Goal: Task Accomplishment & Management: Use online tool/utility

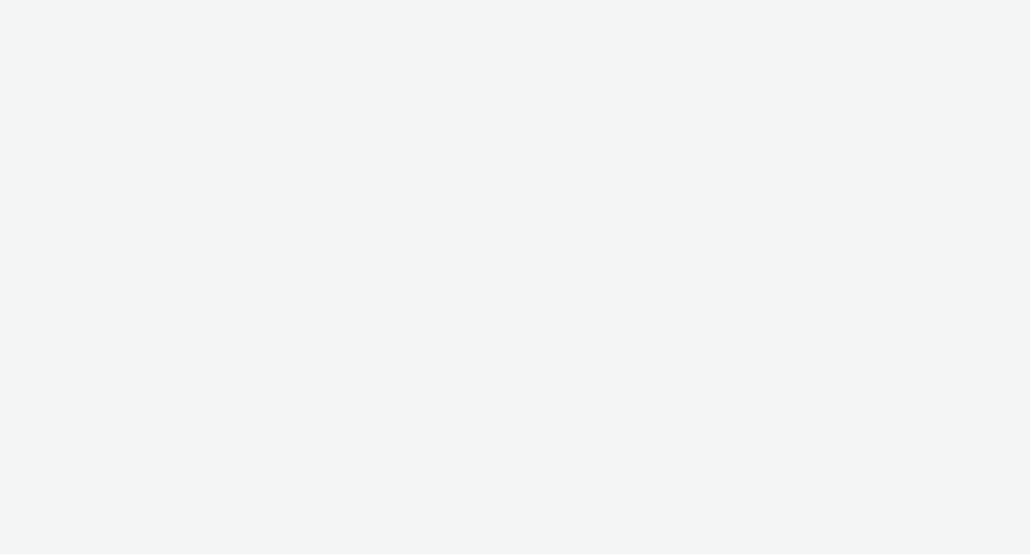
select select "2fc77e36-bb93-4aa3-9dff-dcb08e02eac6"
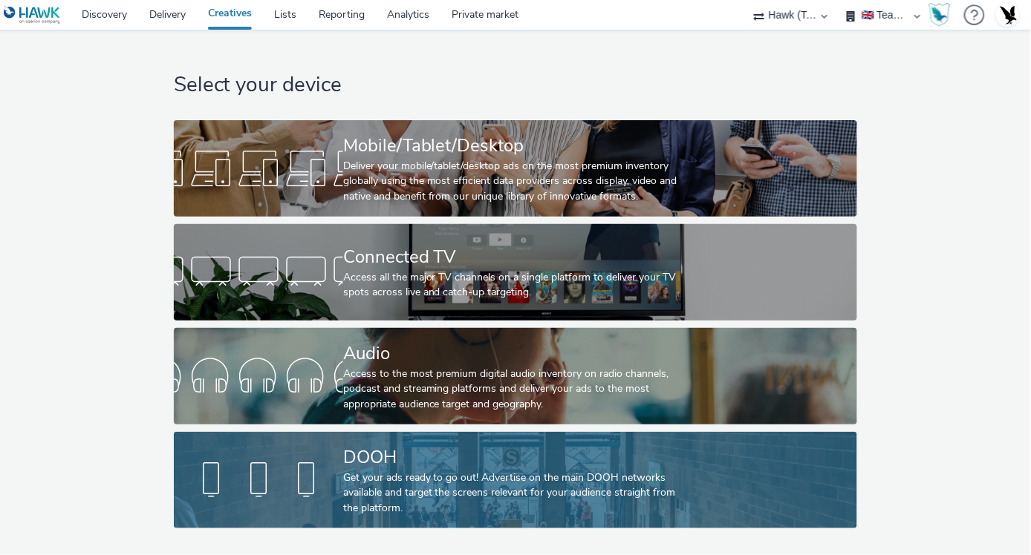
click at [518, 458] on div "DOOH" at bounding box center [512, 458] width 339 height 26
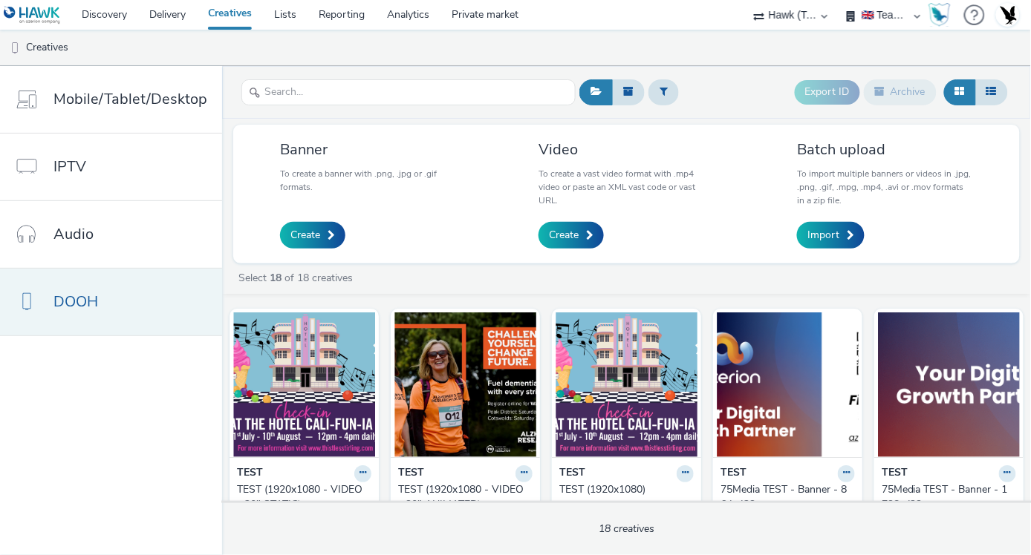
click at [151, 291] on link "DOOH" at bounding box center [111, 302] width 222 height 67
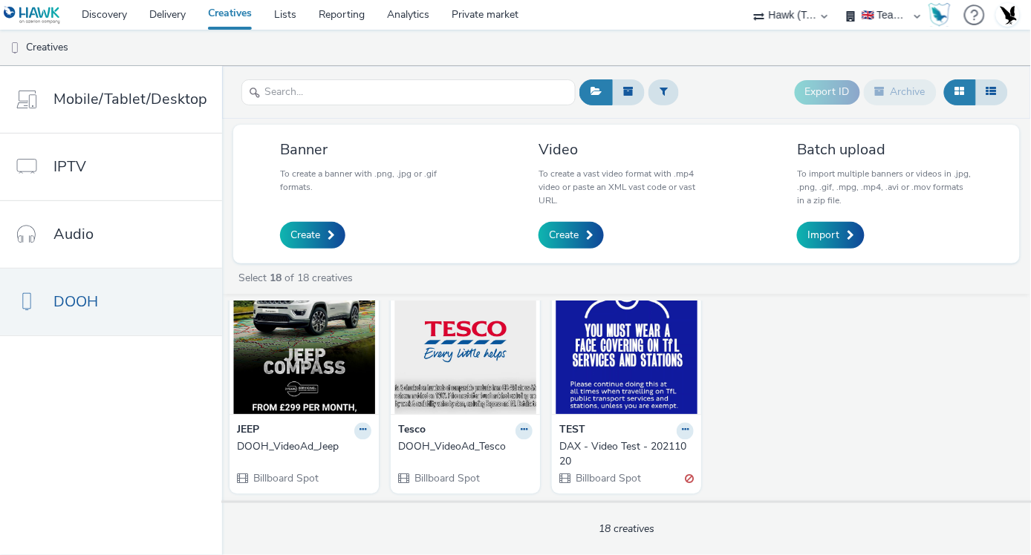
scroll to position [1017, 0]
click at [832, 223] on link "Import" at bounding box center [831, 235] width 68 height 27
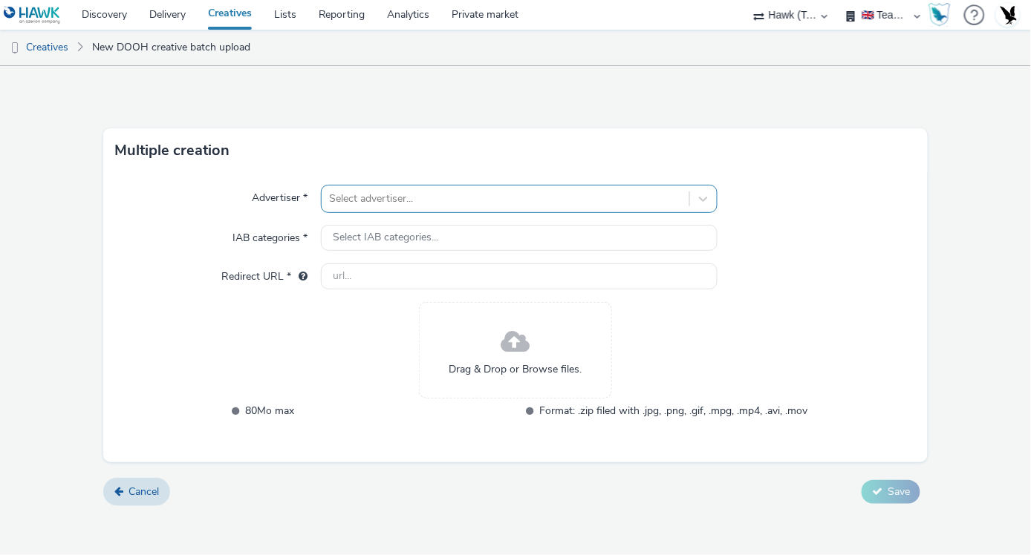
click at [514, 200] on div at bounding box center [505, 199] width 353 height 18
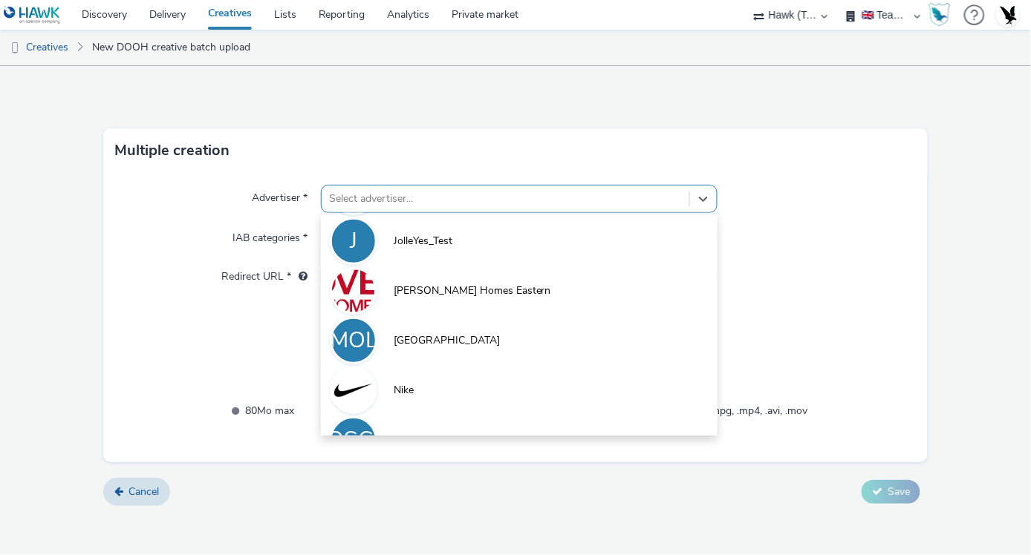
scroll to position [280, 0]
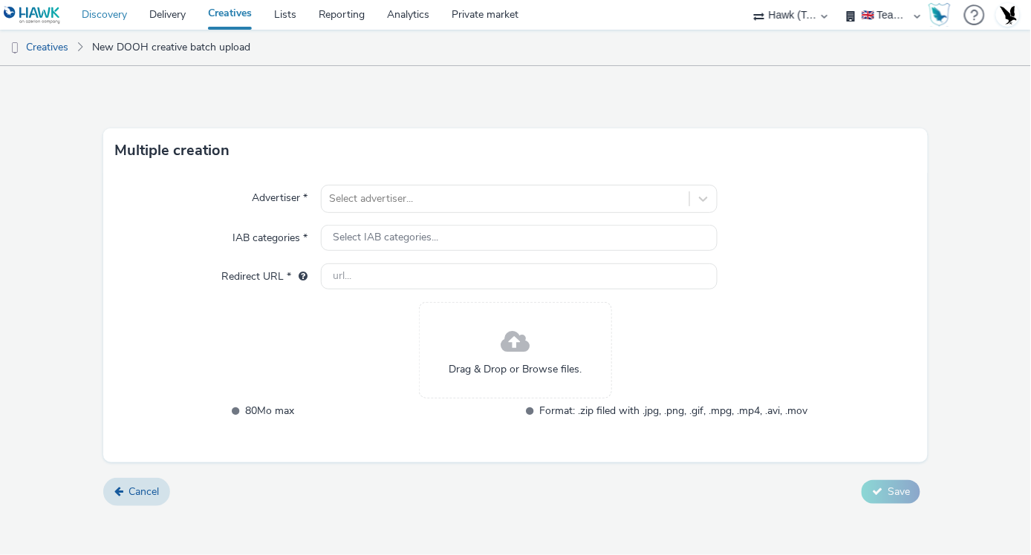
click at [108, 25] on link "Discovery" at bounding box center [105, 15] width 68 height 30
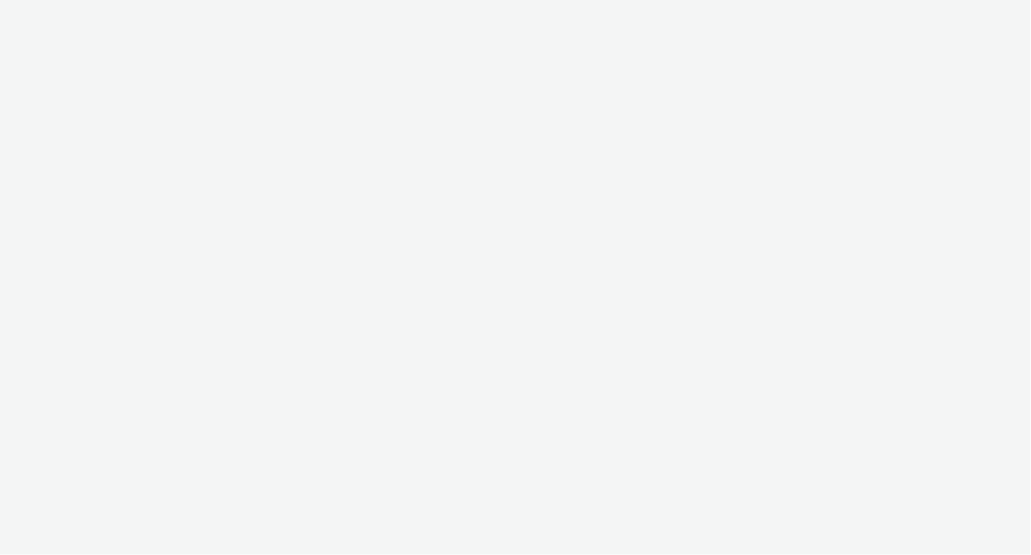
select select "2fc77e36-bb93-4aa3-9dff-dcb08e02eac6"
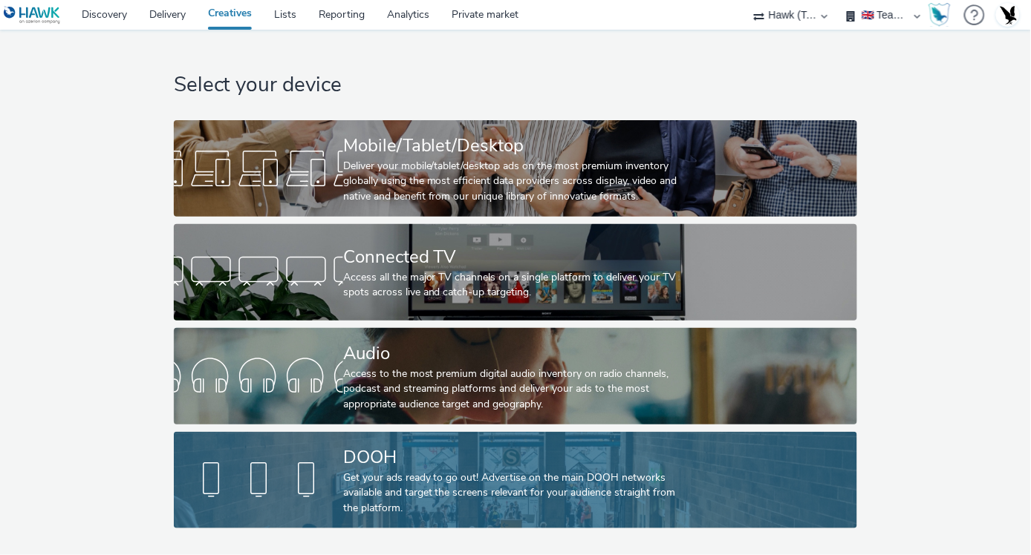
click at [717, 476] on link "DOOH Get your ads ready to go out! Advertise on the main DOOH networks availabl…" at bounding box center [516, 480] width 684 height 97
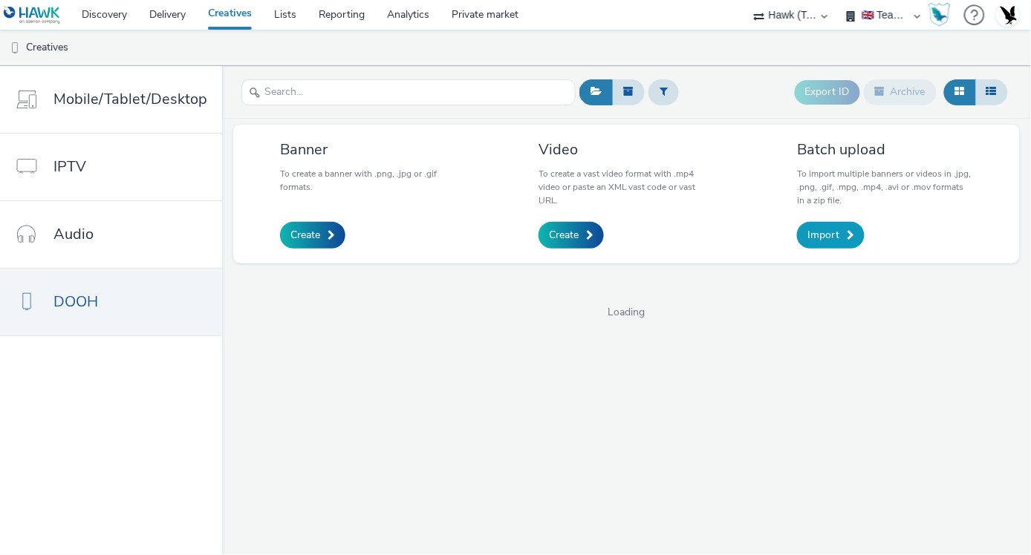
click at [819, 225] on link "Import" at bounding box center [831, 235] width 68 height 27
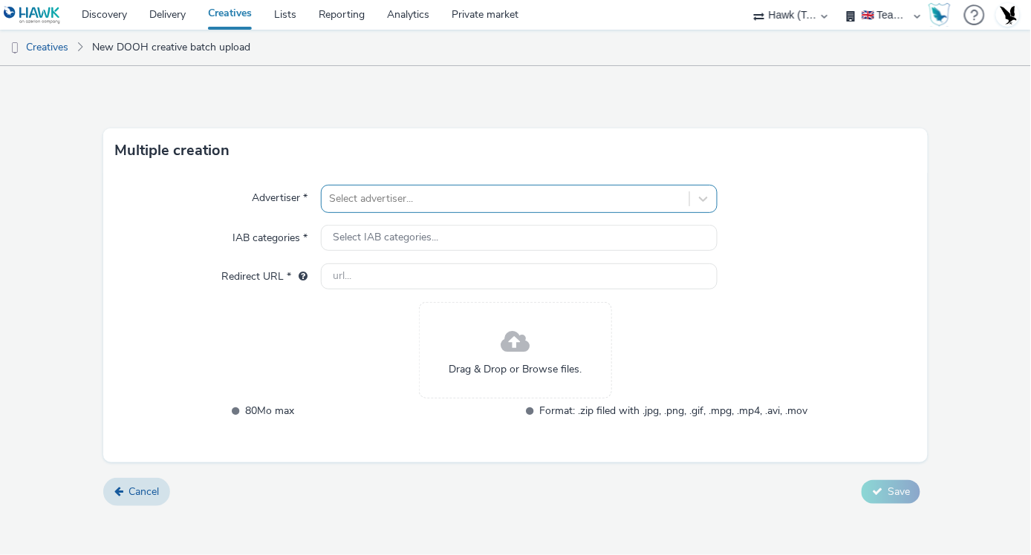
click at [527, 199] on div at bounding box center [505, 199] width 353 height 18
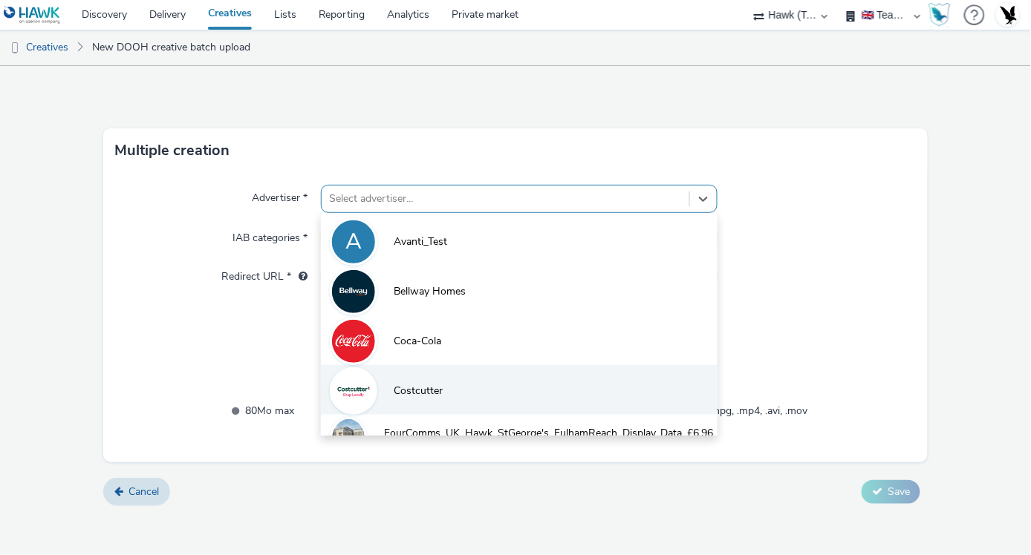
click at [416, 399] on li "Costcutter" at bounding box center [519, 390] width 397 height 50
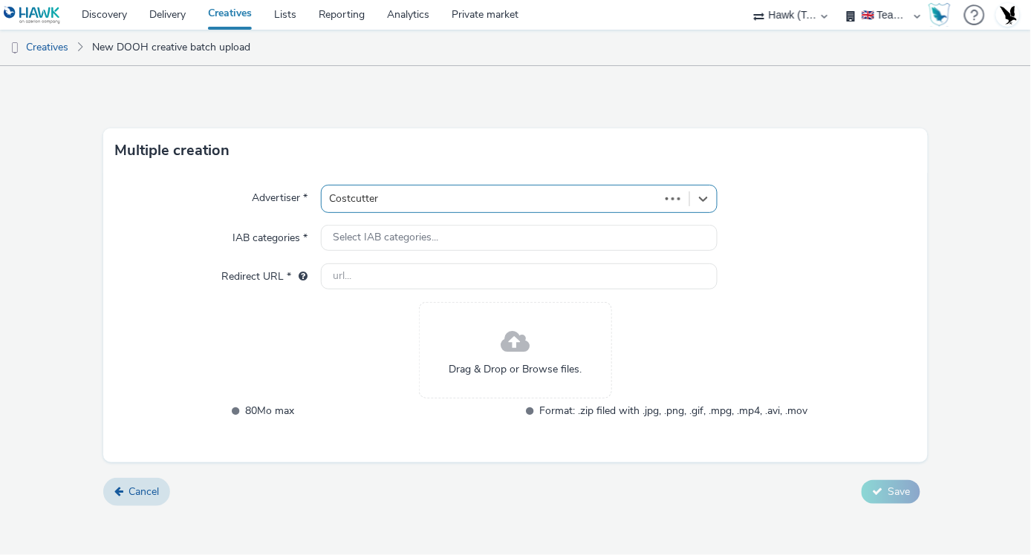
type input "[URL][DOMAIN_NAME]"
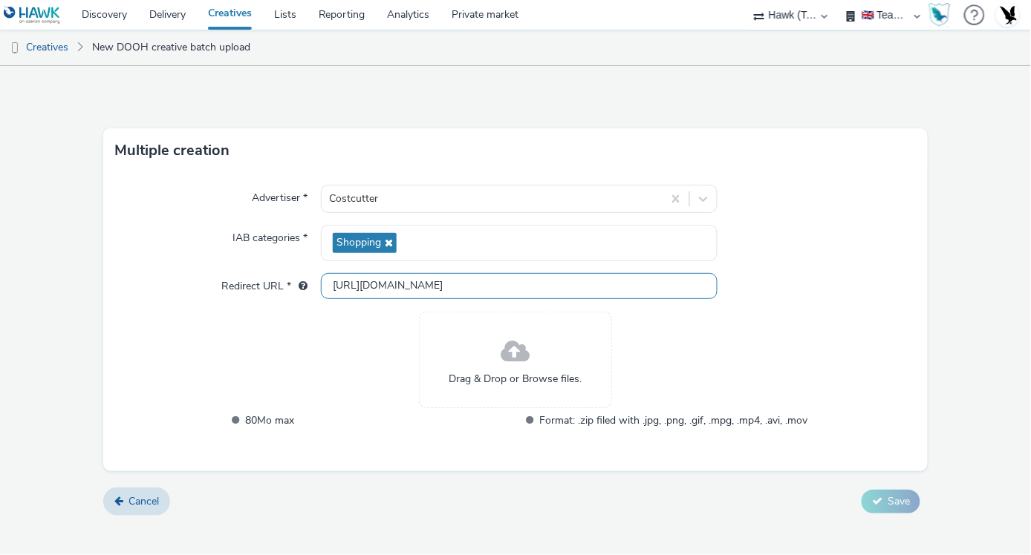
click at [409, 279] on input "http://costcutter.co.uk" at bounding box center [519, 286] width 397 height 26
click at [388, 322] on div "Drag & Drop or Browse files. 80Mo max Format: .zip filed with .jpg, .png, .gif,…" at bounding box center [515, 380] width 584 height 137
click at [511, 369] on span at bounding box center [515, 352] width 29 height 39
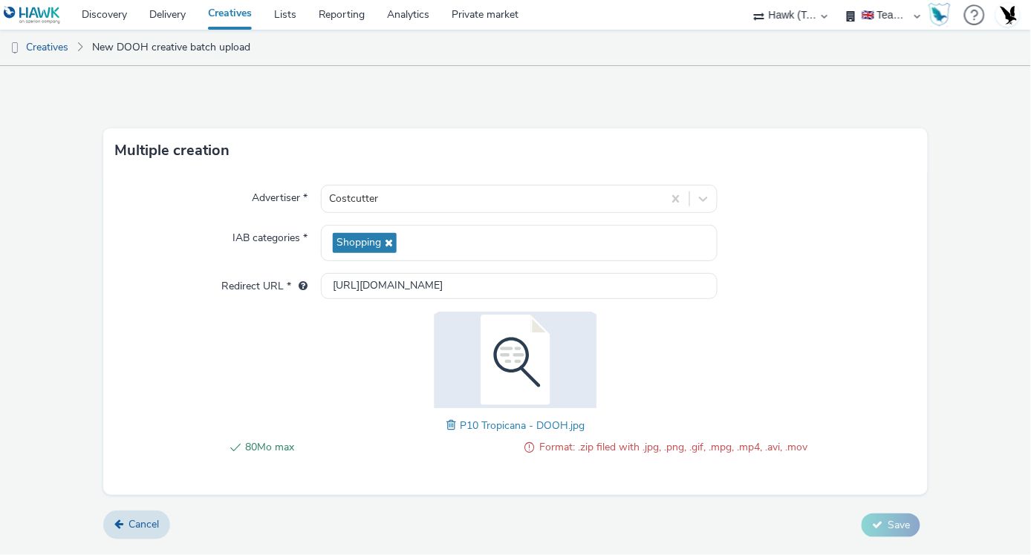
click at [450, 428] on span at bounding box center [452, 425] width 13 height 16
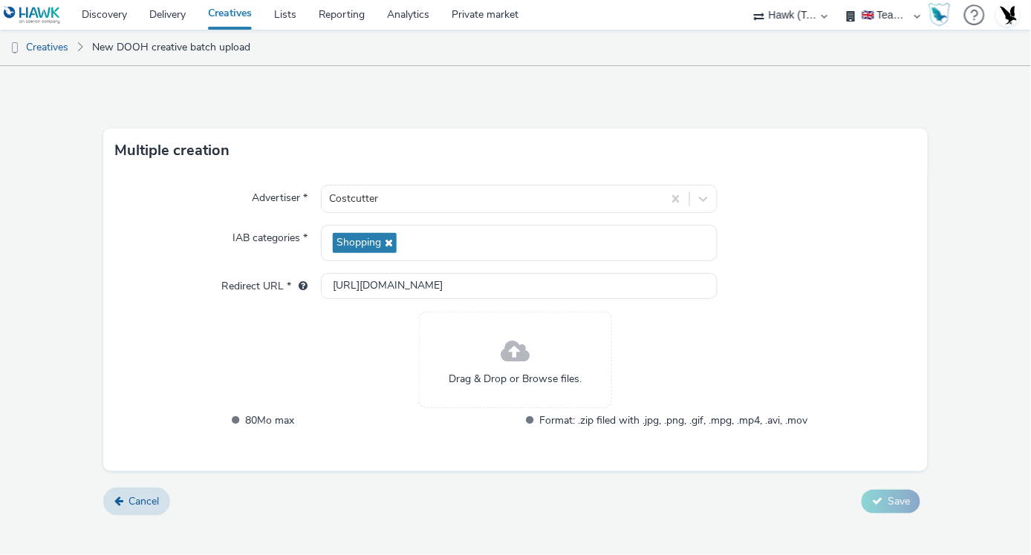
click at [479, 391] on div "Drag & Drop or Browse files." at bounding box center [515, 360] width 193 height 97
click at [506, 355] on span at bounding box center [515, 352] width 29 height 39
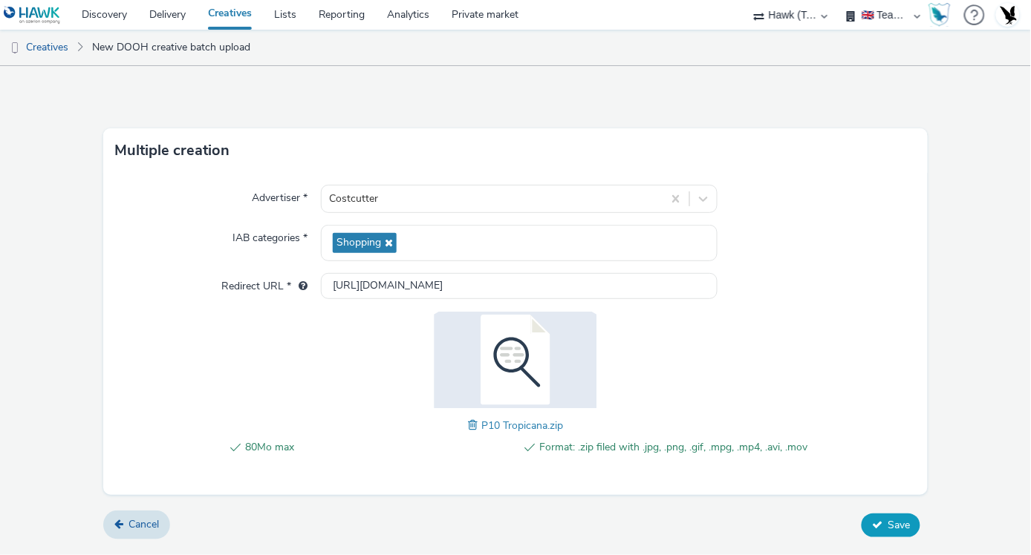
click at [884, 518] on button "Save" at bounding box center [890, 526] width 59 height 24
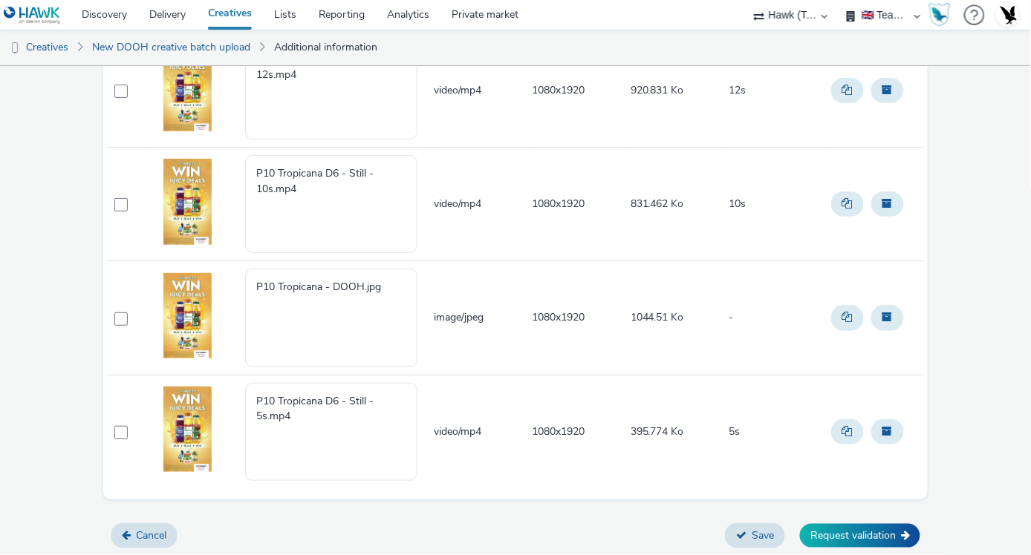
scroll to position [428, 0]
click at [855, 529] on button "Request validation" at bounding box center [860, 535] width 120 height 24
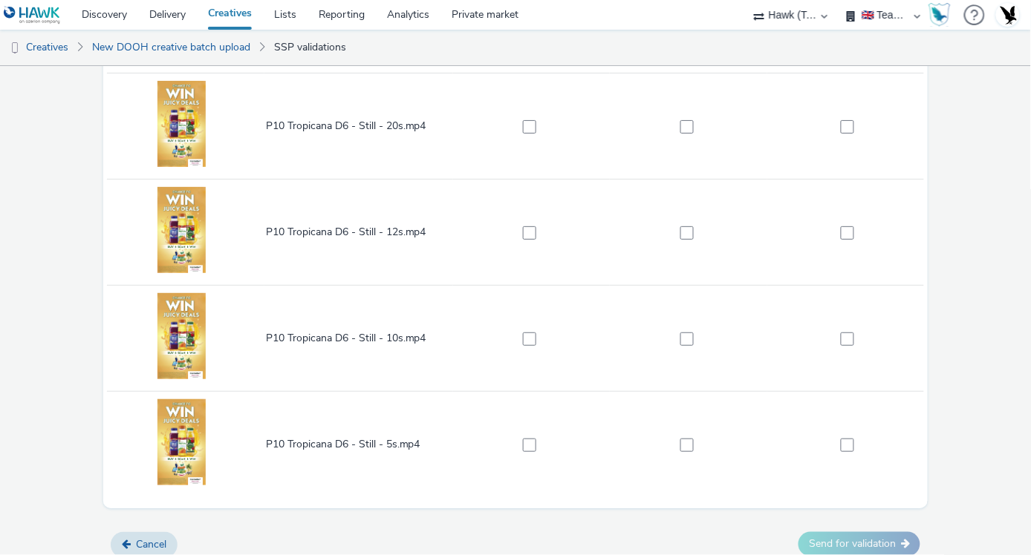
scroll to position [488, 0]
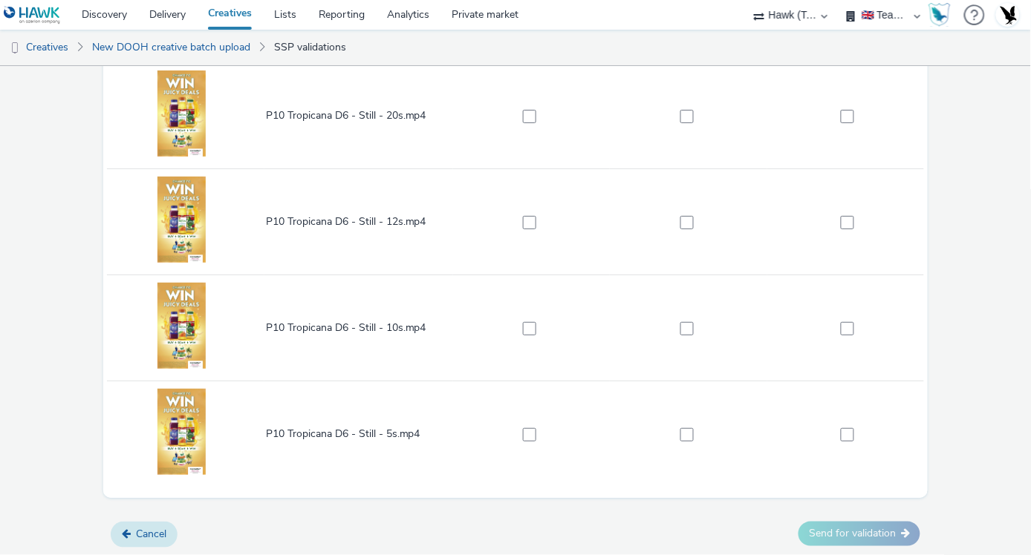
click at [141, 537] on button "Cancel" at bounding box center [144, 534] width 67 height 25
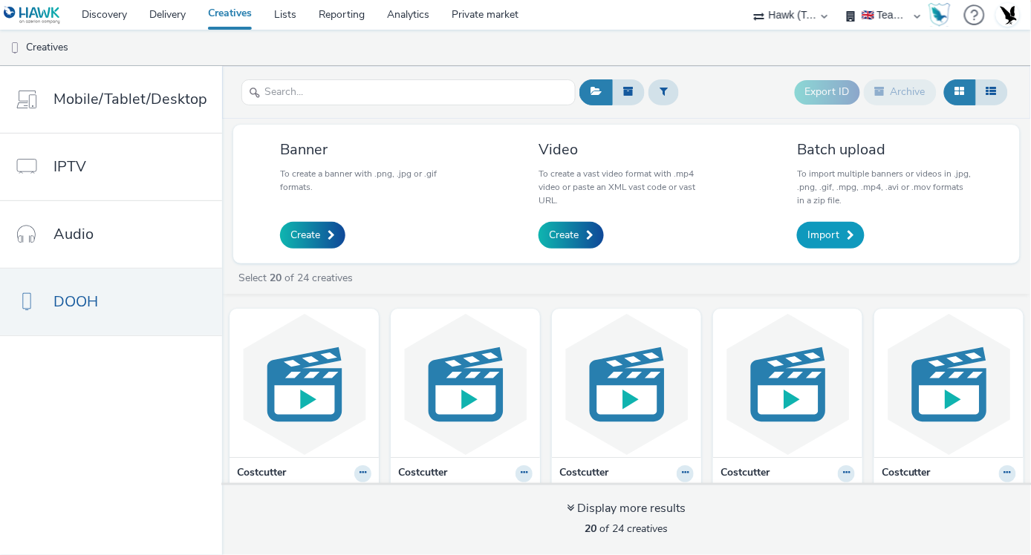
click at [823, 241] on span "Import" at bounding box center [823, 235] width 32 height 15
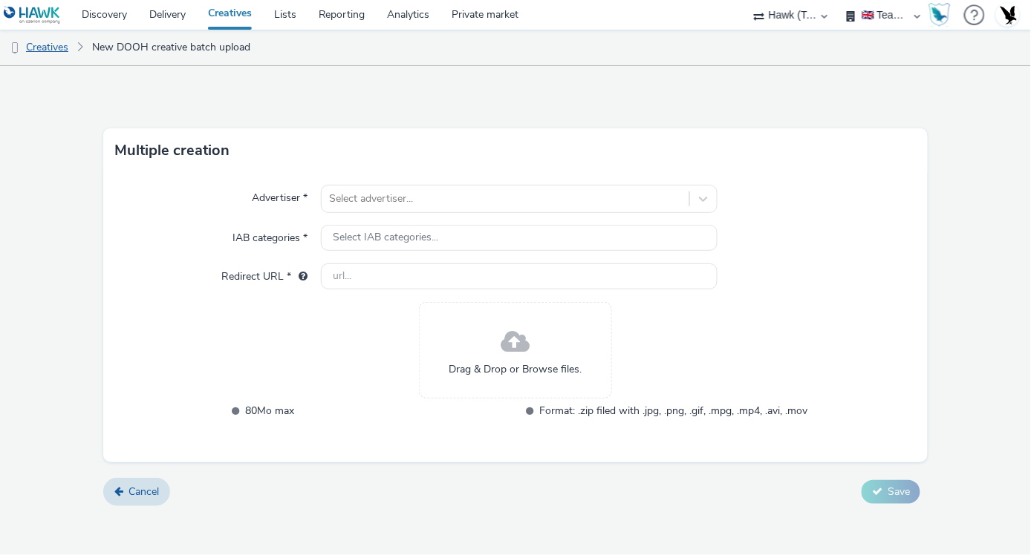
click at [45, 52] on link "Creatives" at bounding box center [38, 48] width 76 height 36
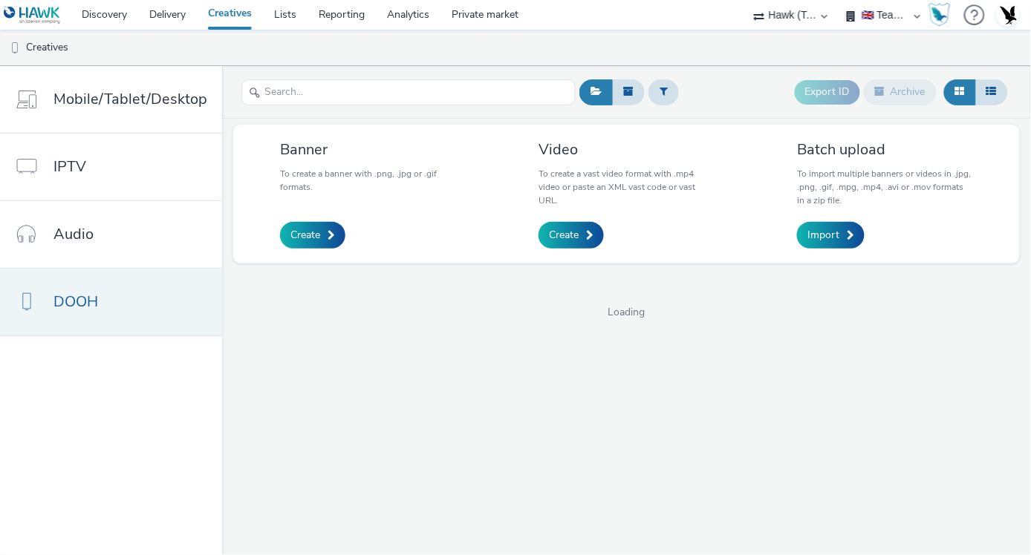
click at [143, 295] on link "DOOH" at bounding box center [111, 302] width 222 height 67
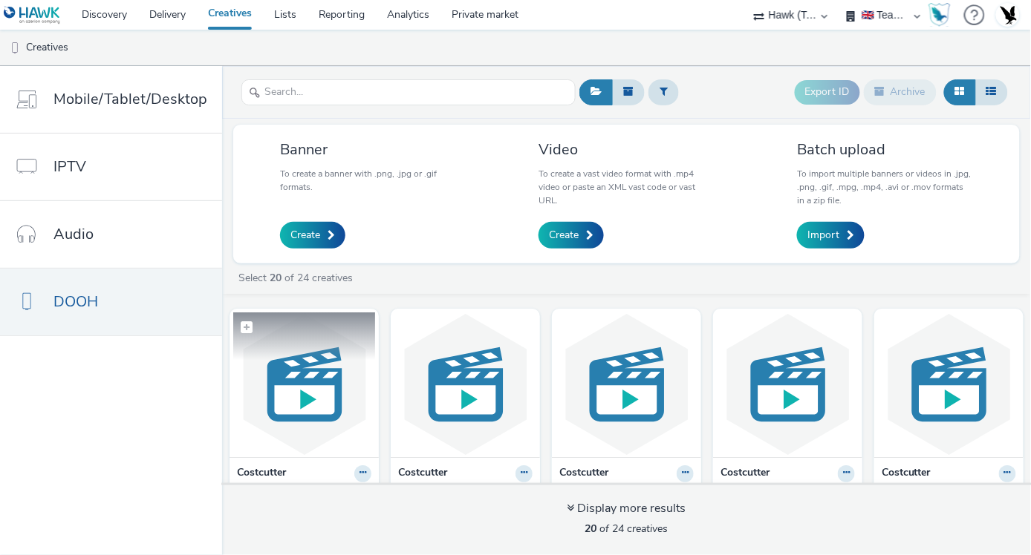
click at [323, 406] on img at bounding box center [304, 385] width 142 height 145
click at [116, 13] on link "Discovery" at bounding box center [105, 15] width 68 height 30
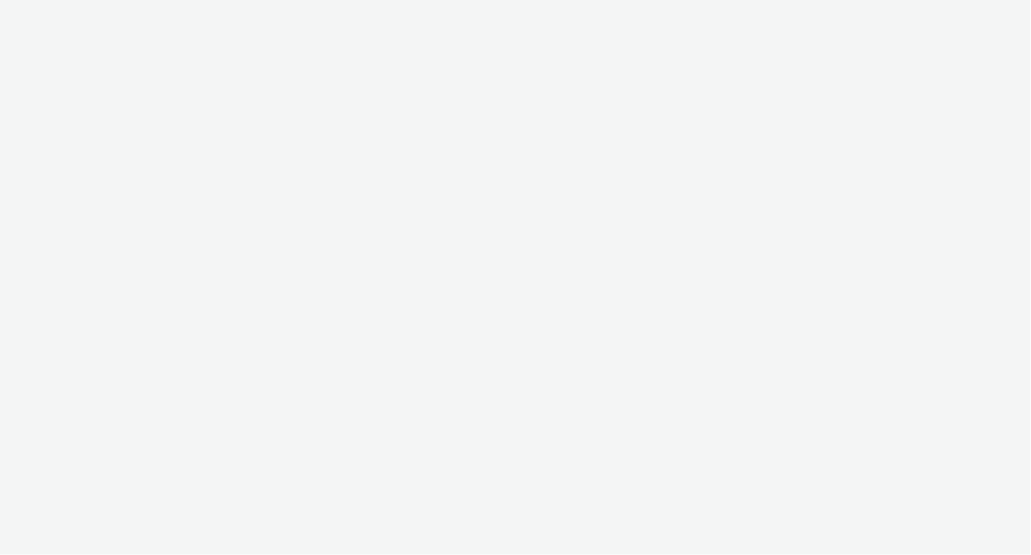
select select "2fc77e36-bb93-4aa3-9dff-dcb08e02eac6"
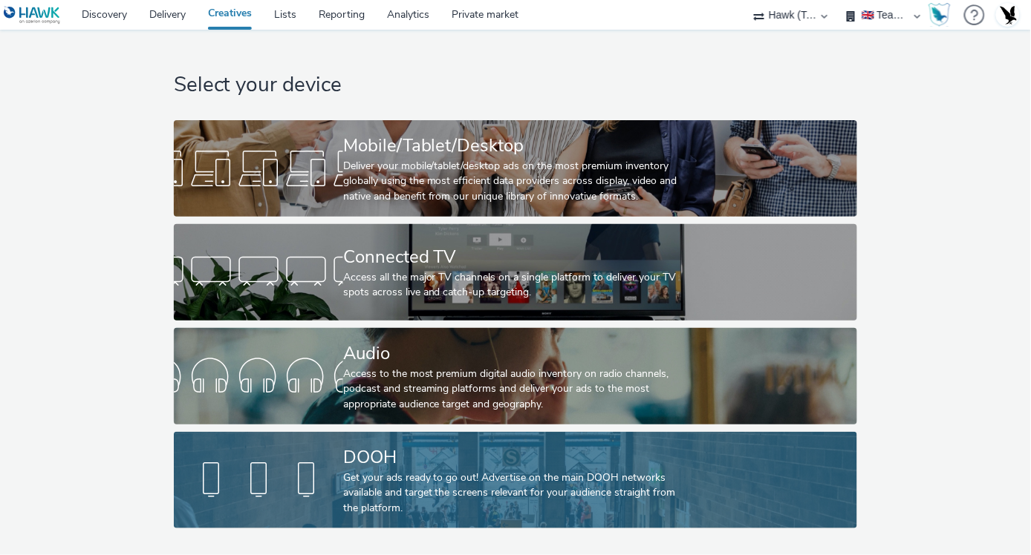
click at [362, 447] on div "DOOH" at bounding box center [512, 458] width 339 height 26
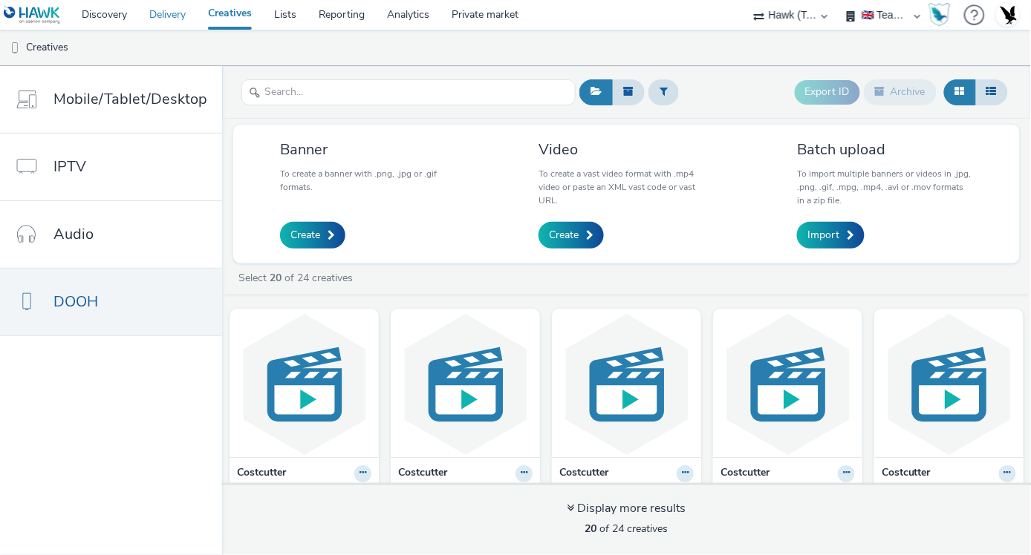
click at [151, 4] on link "Delivery" at bounding box center [167, 15] width 59 height 30
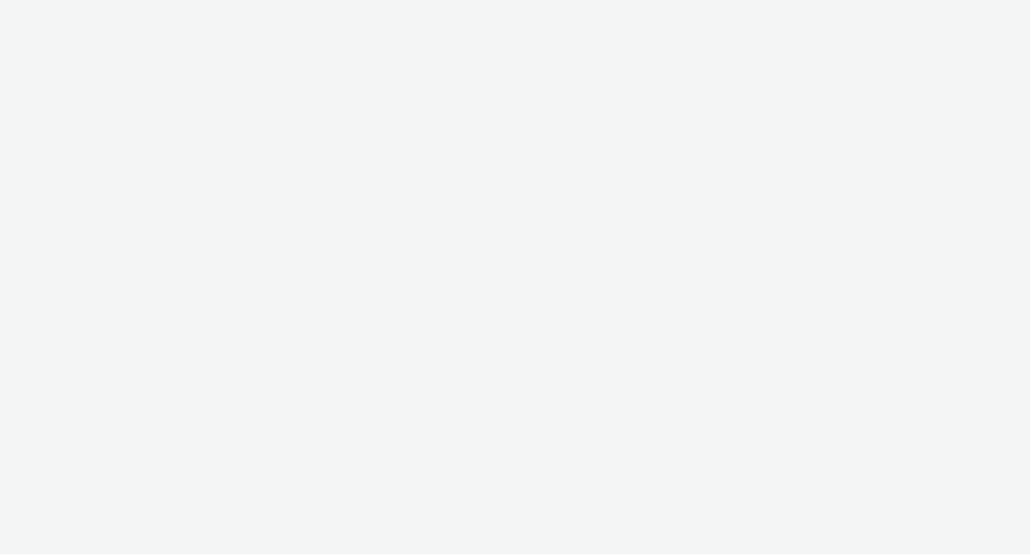
select select "2fc77e36-bb93-4aa3-9dff-dcb08e02eac6"
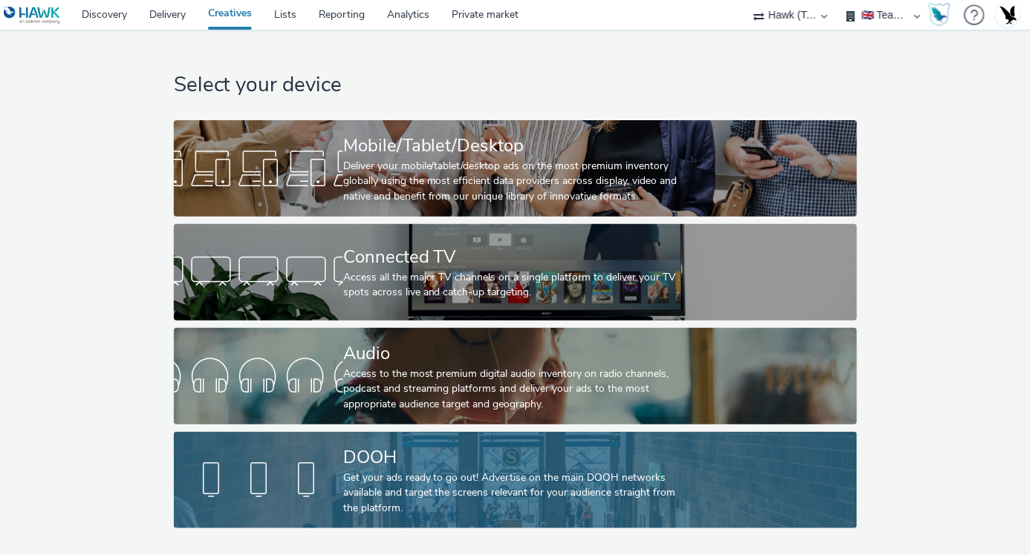
click at [377, 497] on div "Get your ads ready to go out! Advertise on the main DOOH networks available and…" at bounding box center [512, 493] width 339 height 45
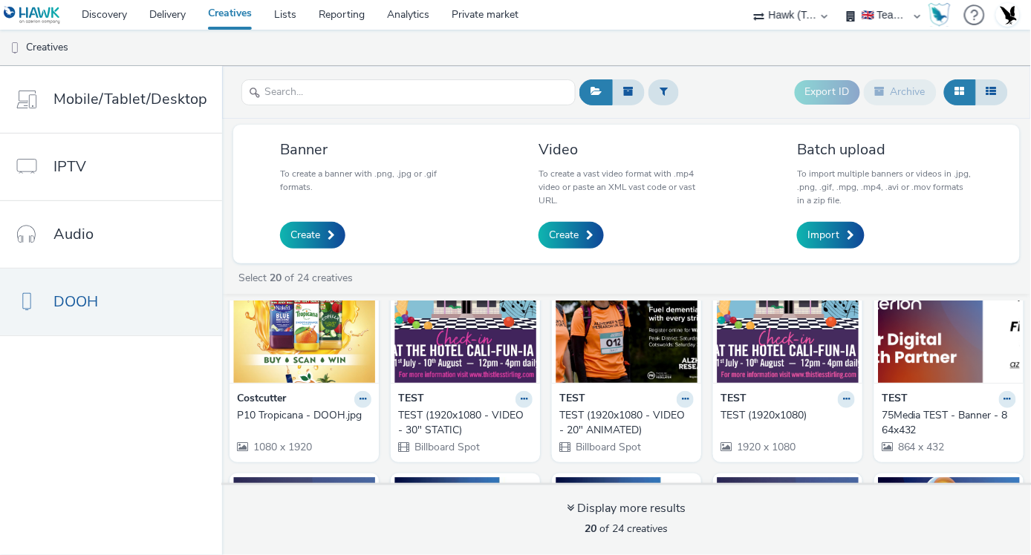
scroll to position [314, 0]
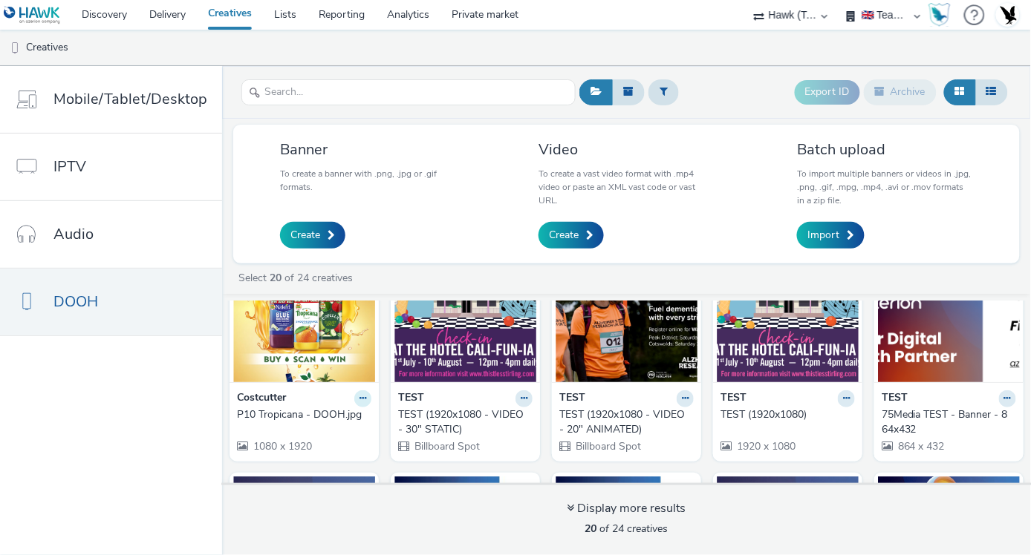
click at [366, 163] on icon at bounding box center [362, 158] width 7 height 9
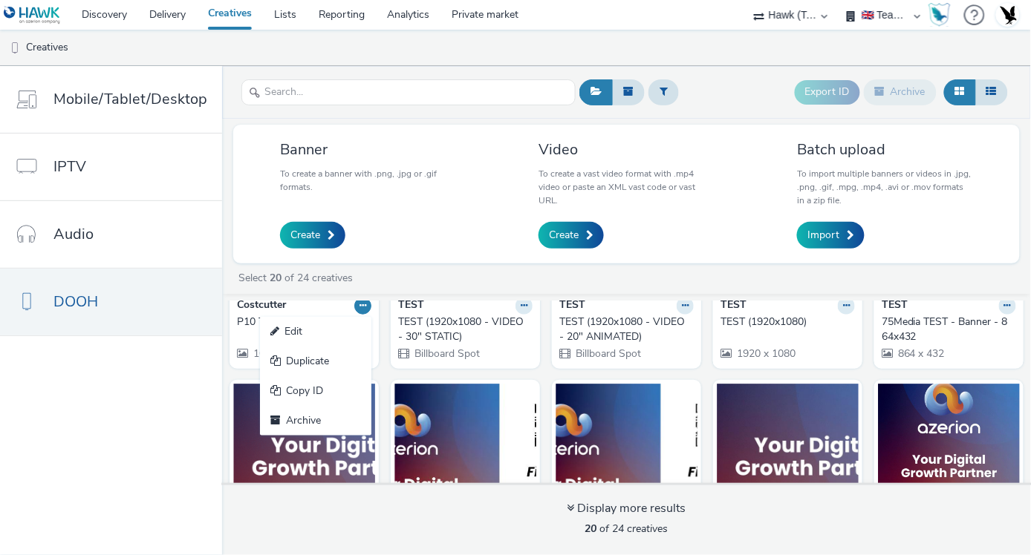
scroll to position [379, 0]
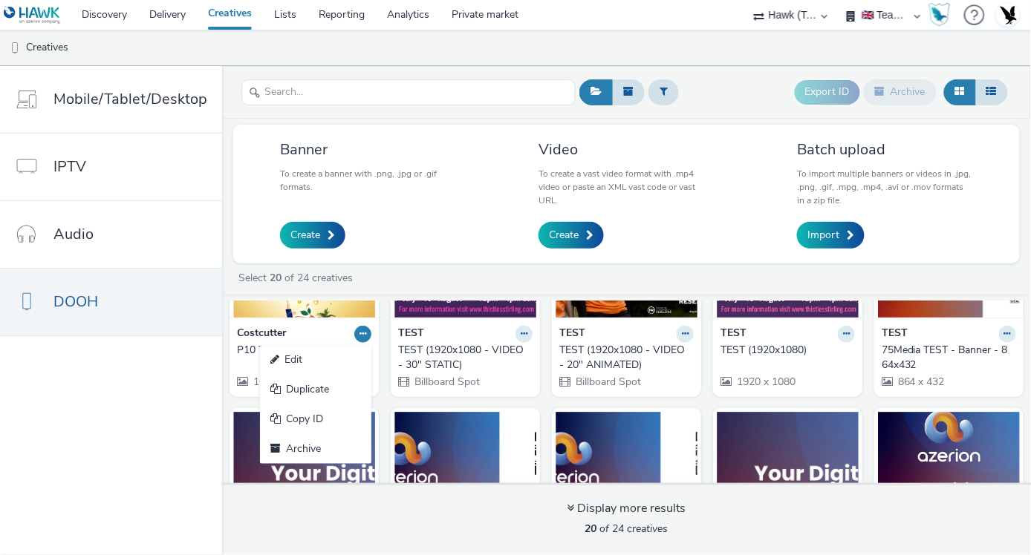
click at [379, 353] on div "Costcutter Edit Duplicate Copy ID Archive P10 Tropicana - DOOH.jpg 1080 x 1920" at bounding box center [303, 357] width 149 height 79
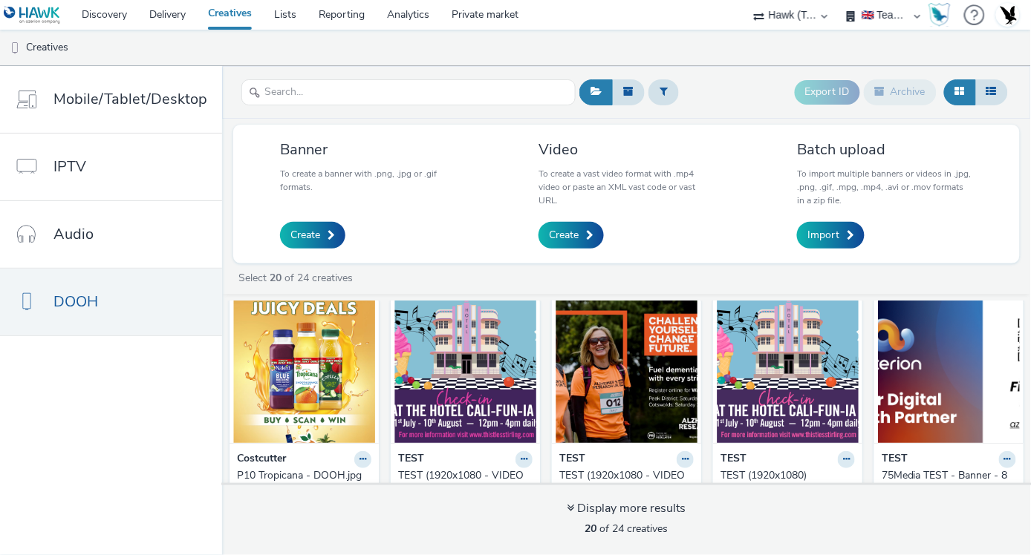
scroll to position [0, 0]
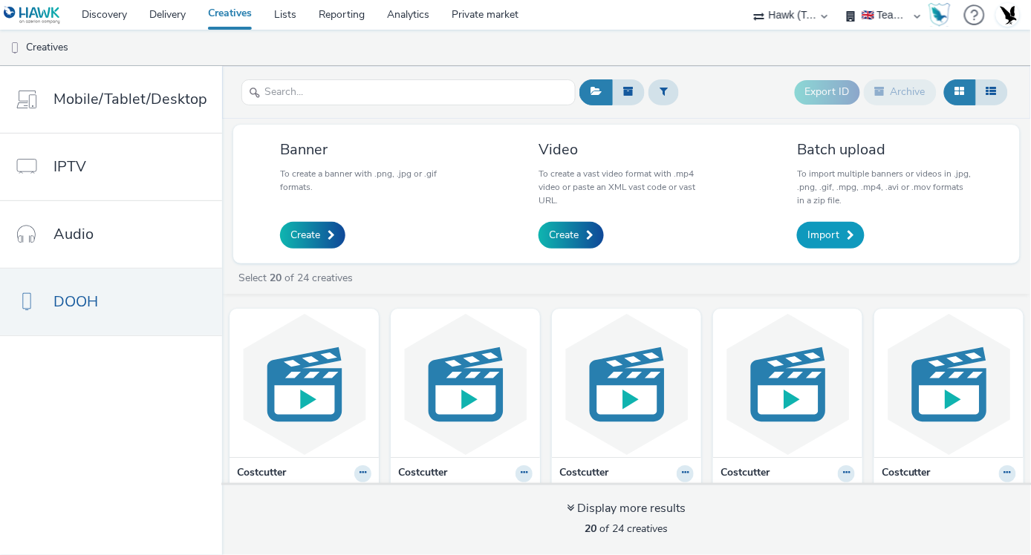
click at [833, 231] on span "Import" at bounding box center [823, 235] width 32 height 15
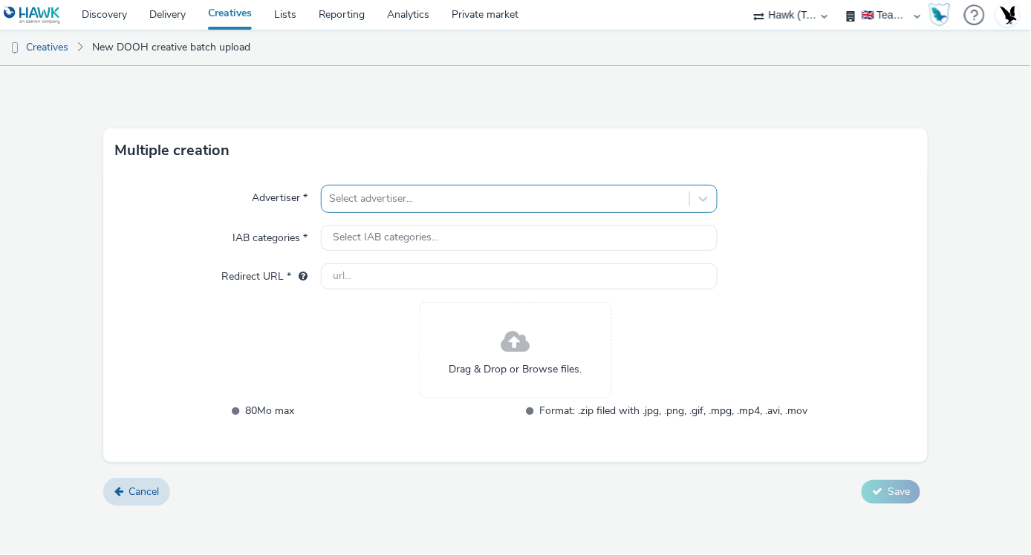
click at [592, 203] on div at bounding box center [505, 199] width 353 height 18
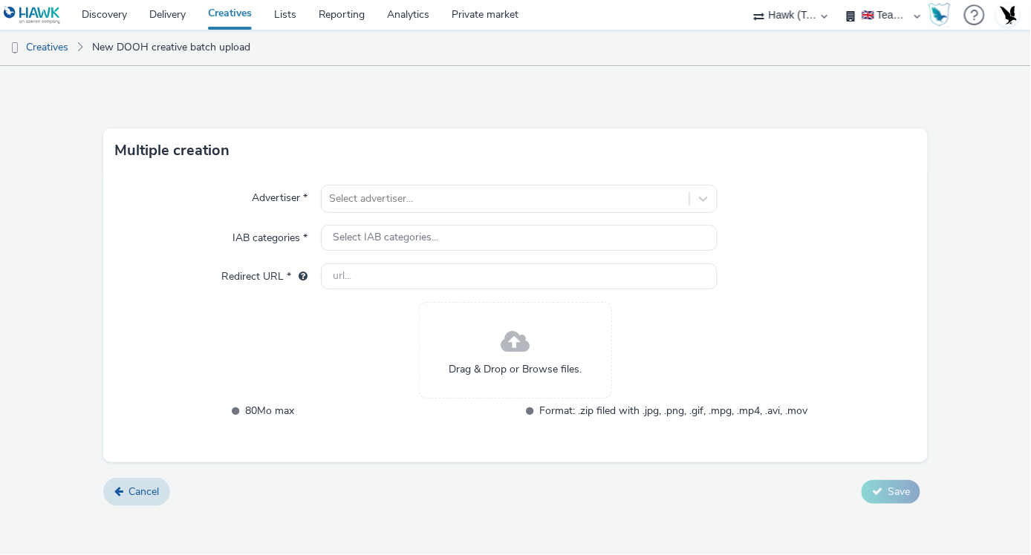
click at [860, 192] on div at bounding box center [816, 199] width 198 height 28
click at [136, 500] on link "Cancel" at bounding box center [136, 492] width 67 height 28
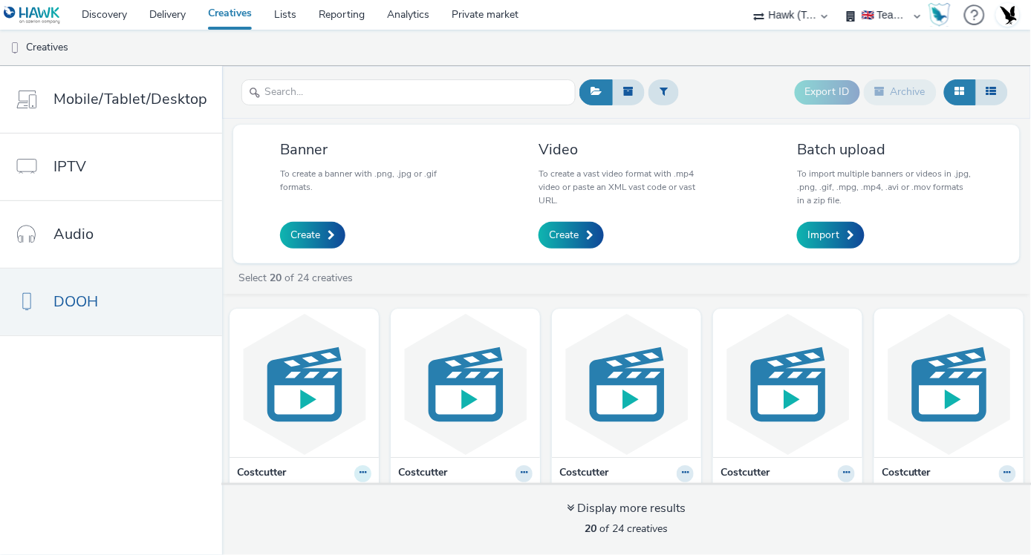
click at [366, 471] on icon at bounding box center [362, 473] width 7 height 9
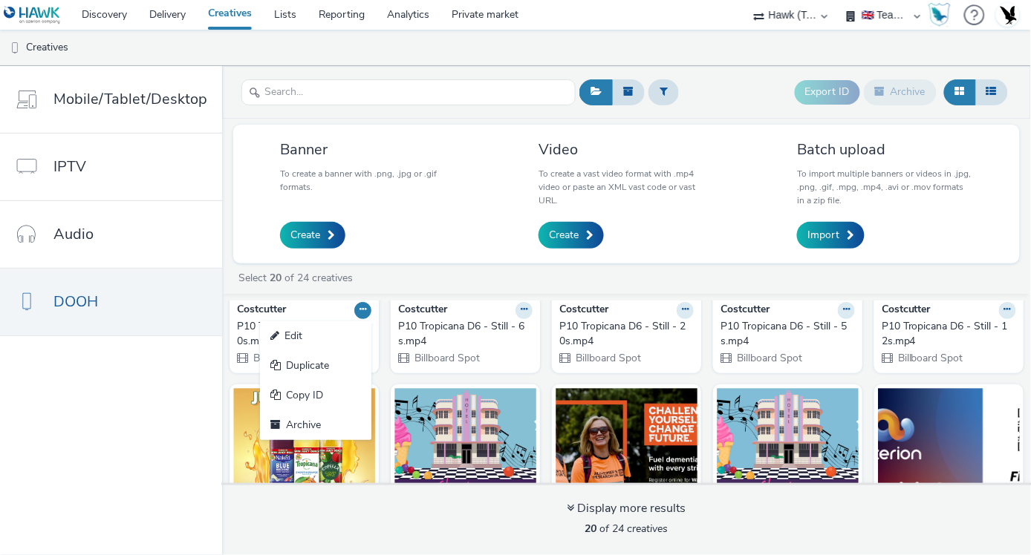
scroll to position [156, 0]
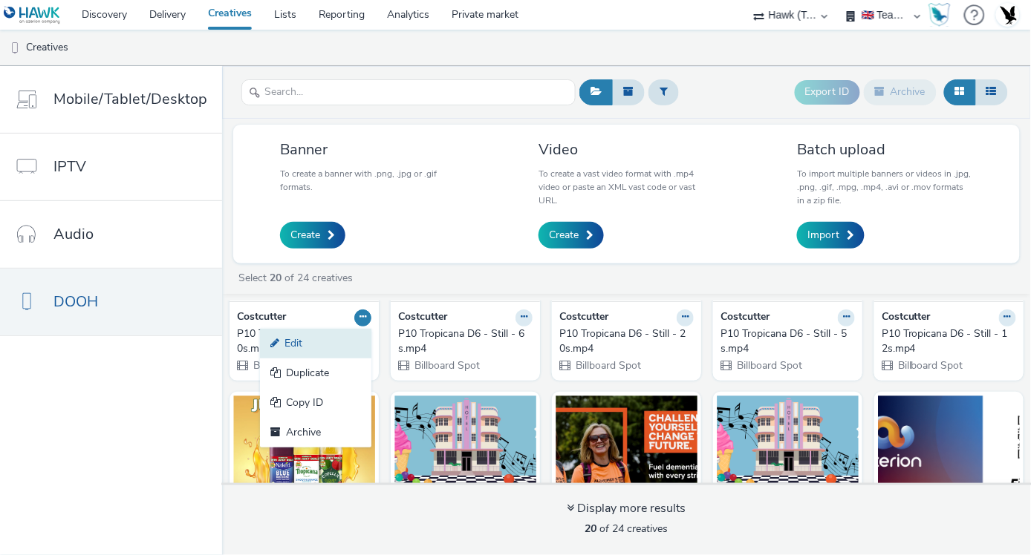
click at [351, 350] on link "Edit" at bounding box center [315, 344] width 111 height 30
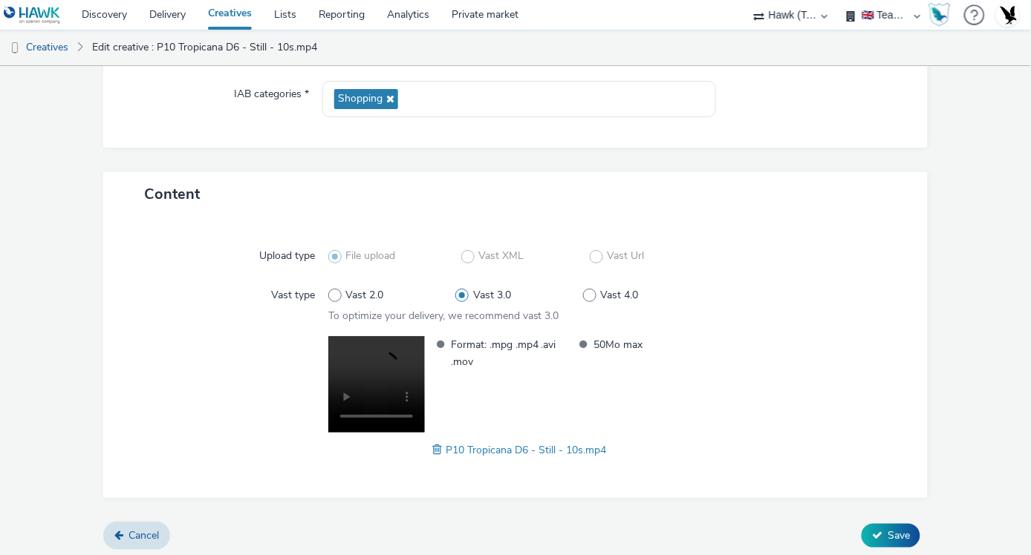
scroll to position [224, 0]
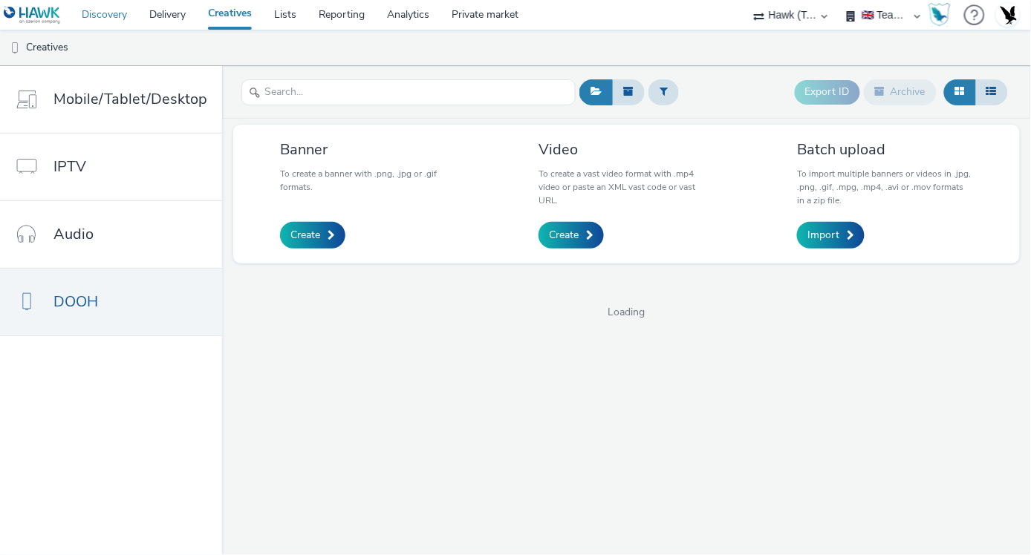
click at [127, 11] on link "Discovery" at bounding box center [105, 15] width 68 height 30
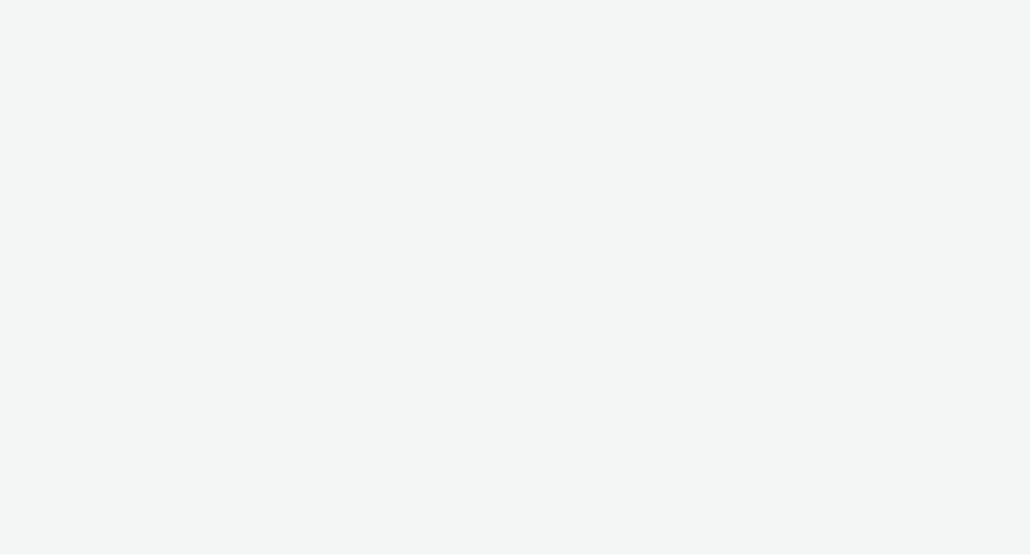
select select "2fc77e36-bb93-4aa3-9dff-dcb08e02eac6"
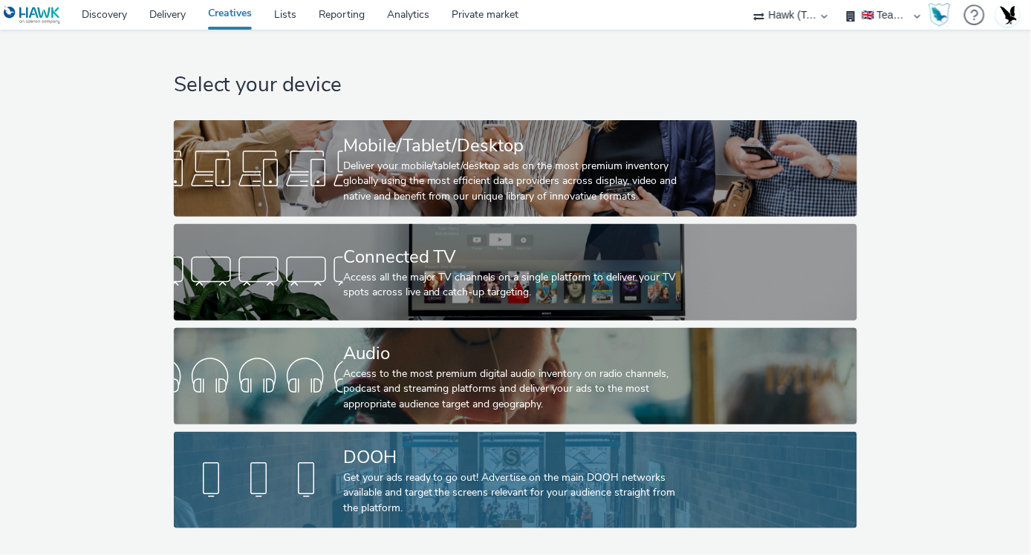
click at [447, 450] on div "DOOH" at bounding box center [512, 458] width 339 height 26
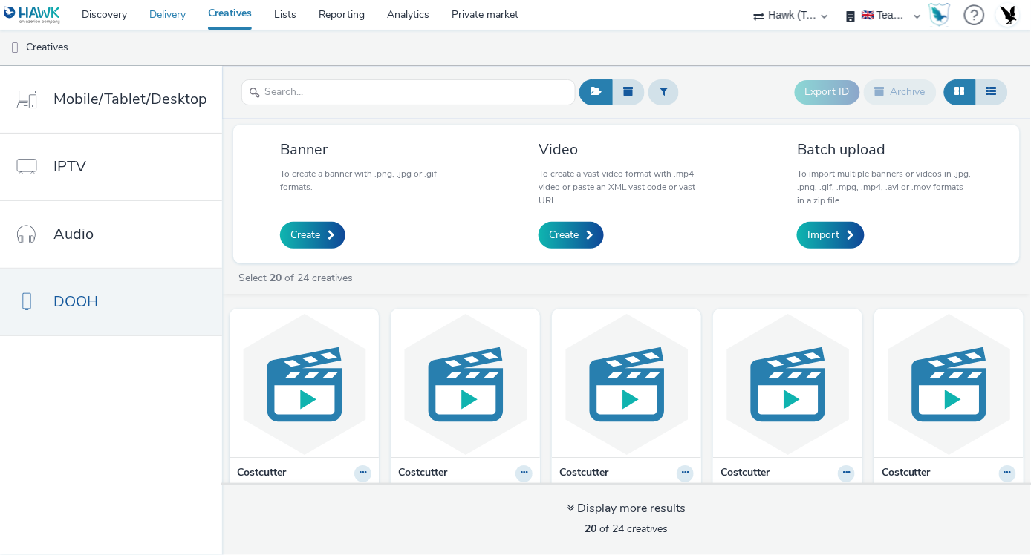
click at [171, 8] on link "Delivery" at bounding box center [167, 15] width 59 height 30
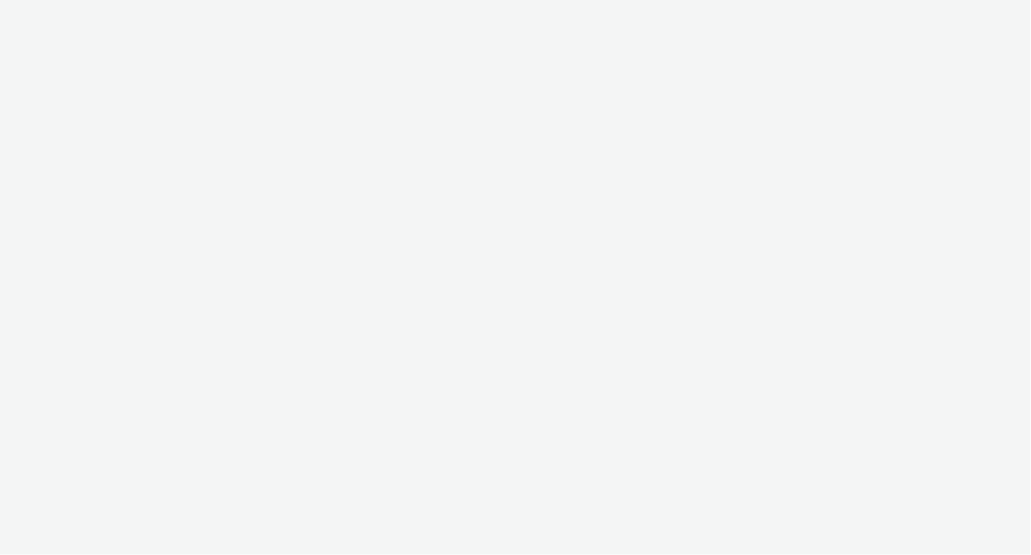
select select "11a7df10-284f-415c-b52a-427acf4c31ae"
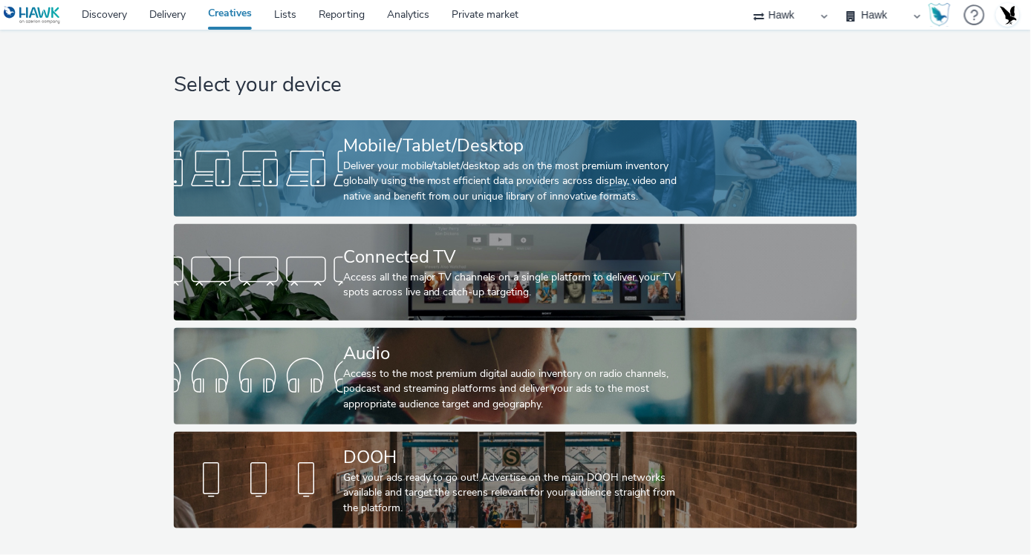
click at [416, 199] on div "Deliver your mobile/tablet/desktop ads on the most premium inventory globally u…" at bounding box center [512, 181] width 339 height 45
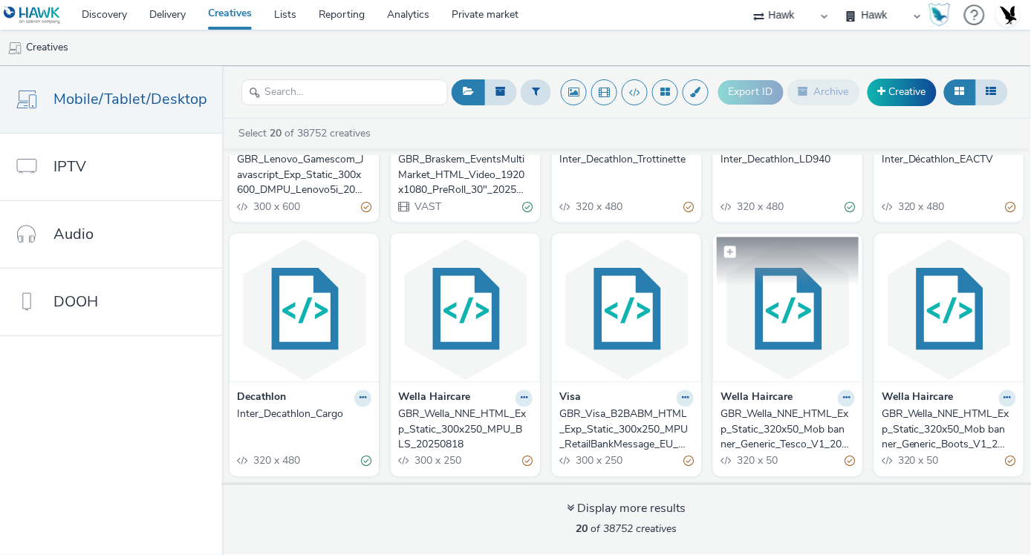
scroll to position [919, 0]
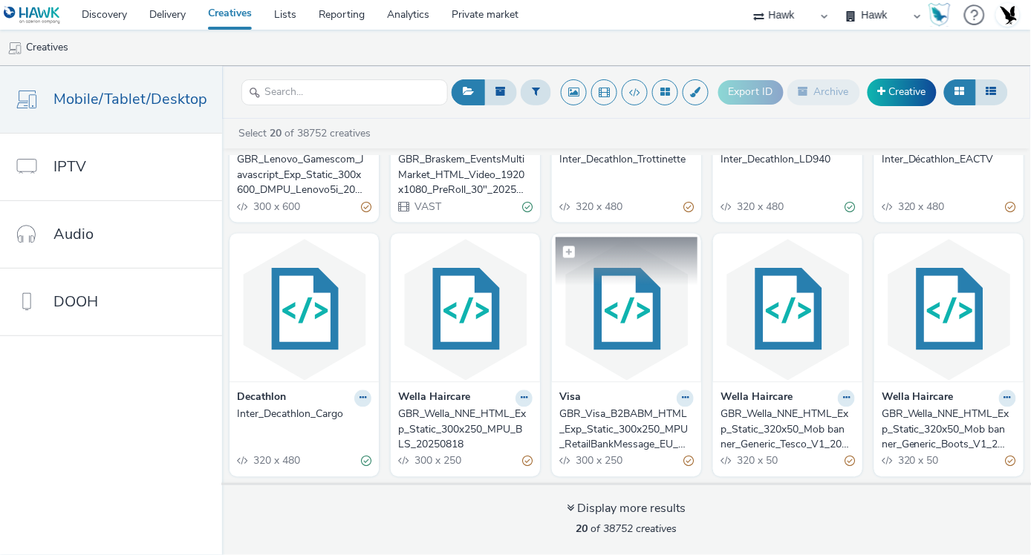
click at [555, 332] on img at bounding box center [626, 310] width 142 height 145
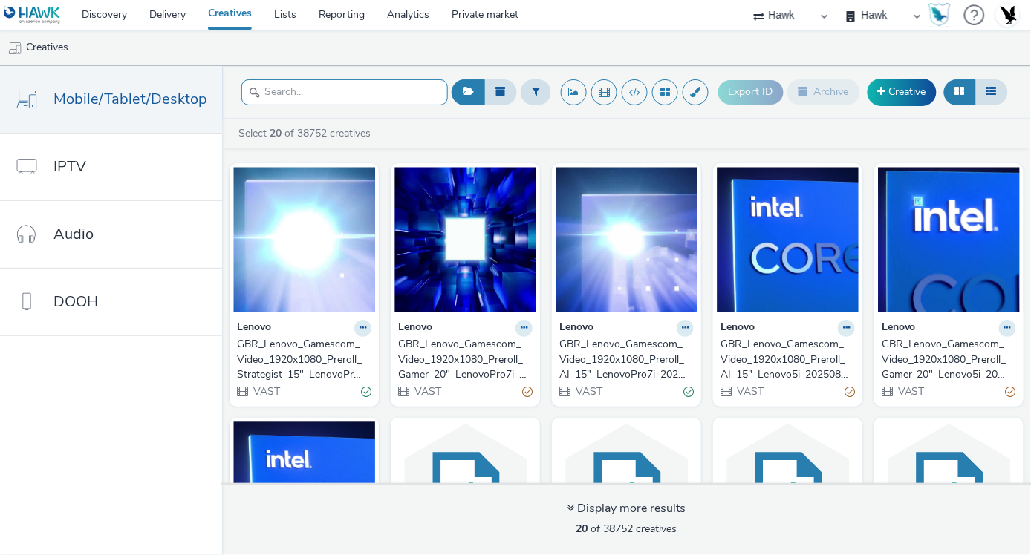
click at [279, 82] on input "text" at bounding box center [344, 92] width 206 height 26
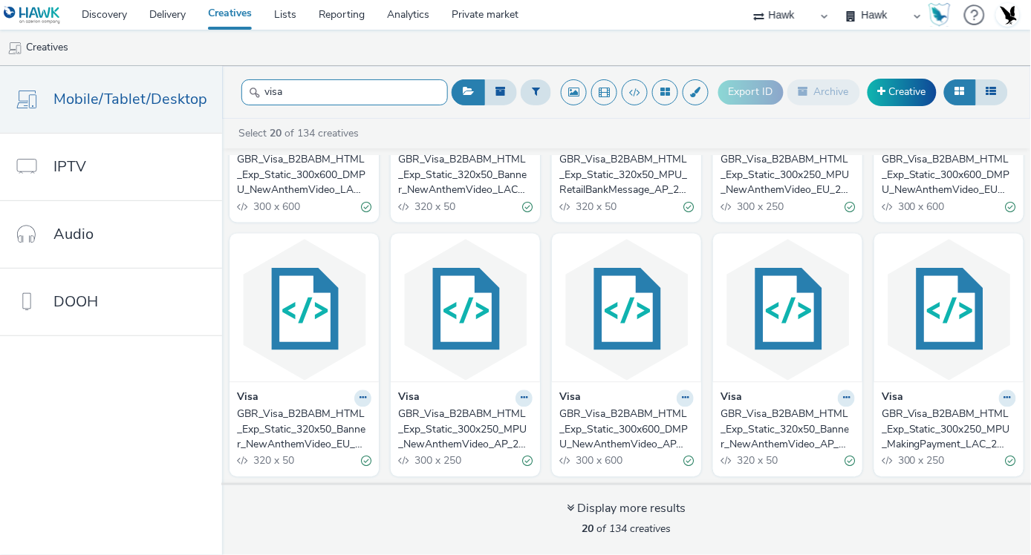
scroll to position [949, 0]
type input "visa"
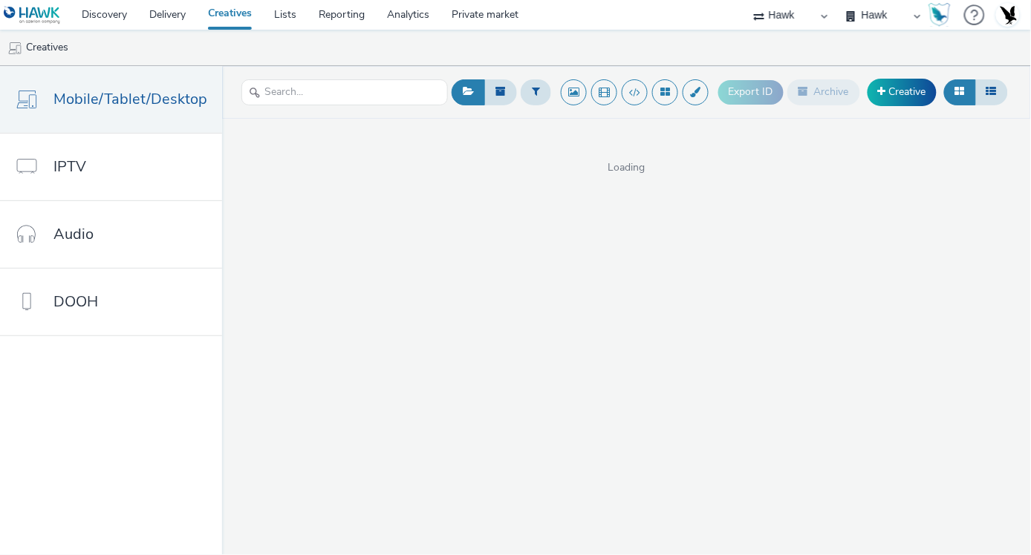
click at [908, 13] on select "Hawk Hawk Survey" at bounding box center [883, 15] width 89 height 30
drag, startPoint x: 908, startPoint y: 13, endPoint x: 793, endPoint y: 6, distance: 115.3
click at [793, 6] on ul "75 Media A8 Media Group Advant Technology Audio Ad Pro AZERION Buy Me Media Con…" at bounding box center [837, 15] width 182 height 30
click at [793, 6] on select "75 Media A8 Media Group Advant Technology Audio Ad Pro AZERION Buy Me Media Con…" at bounding box center [790, 15] width 89 height 30
select select "2fc77e36-bb93-4aa3-9dff-dcb08e02eac6"
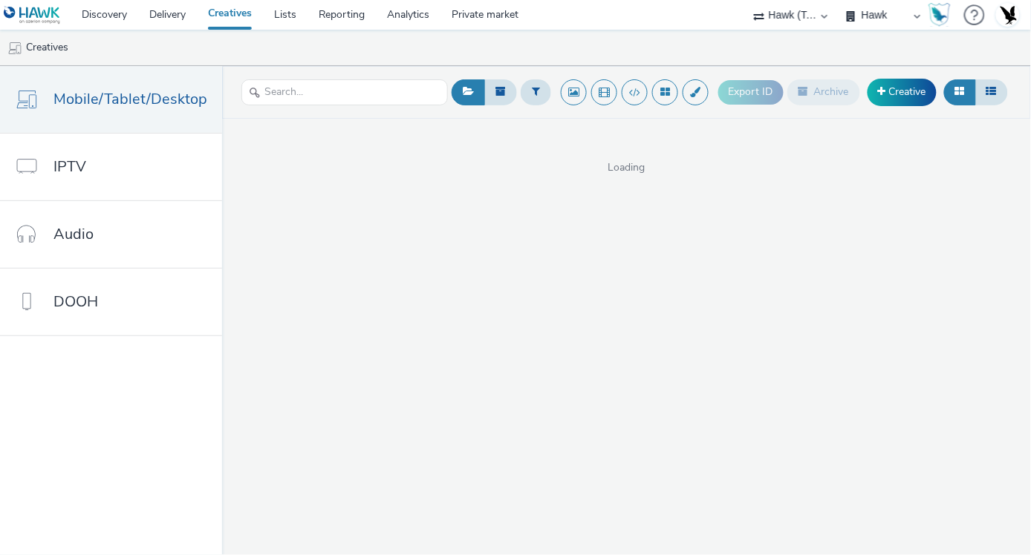
click at [746, 0] on select "75 Media A8 Media Group Advant Technology Audio Ad Pro AZERION Buy Me Media Con…" at bounding box center [790, 15] width 89 height 30
select select "59187257-5247-49fc-bb5e-ca447467b96a"
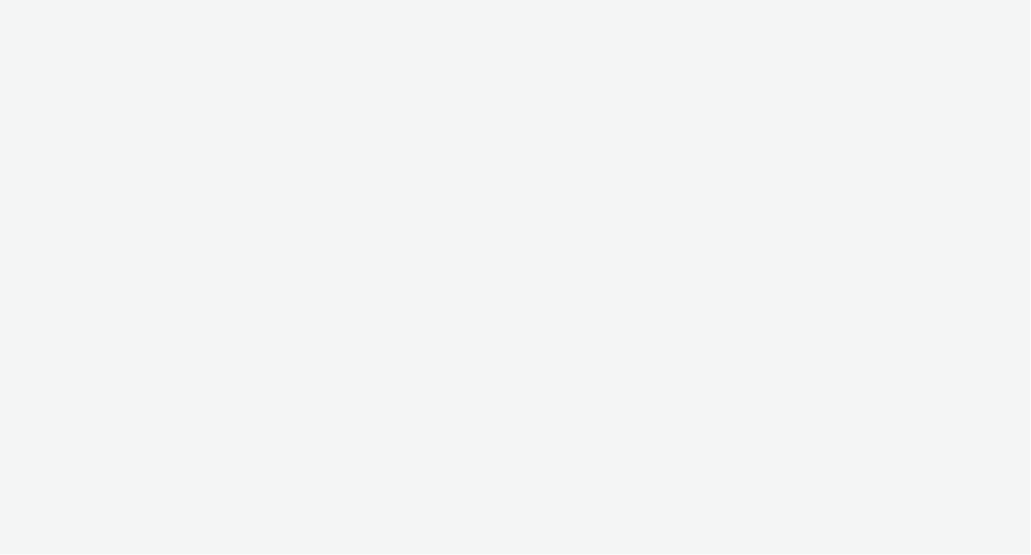
select select "2fc77e36-bb93-4aa3-9dff-dcb08e02eac6"
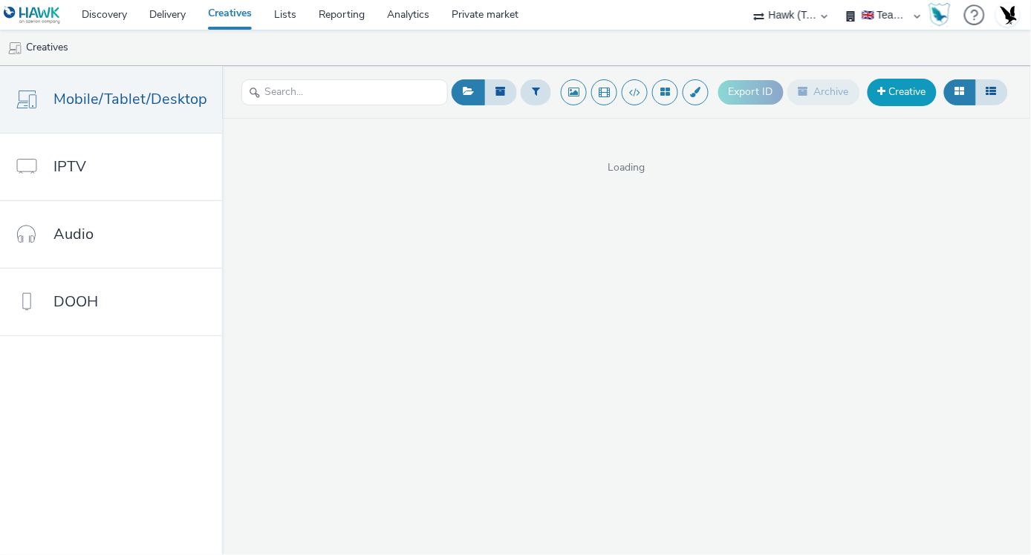
click at [899, 101] on link "Creative" at bounding box center [901, 92] width 69 height 27
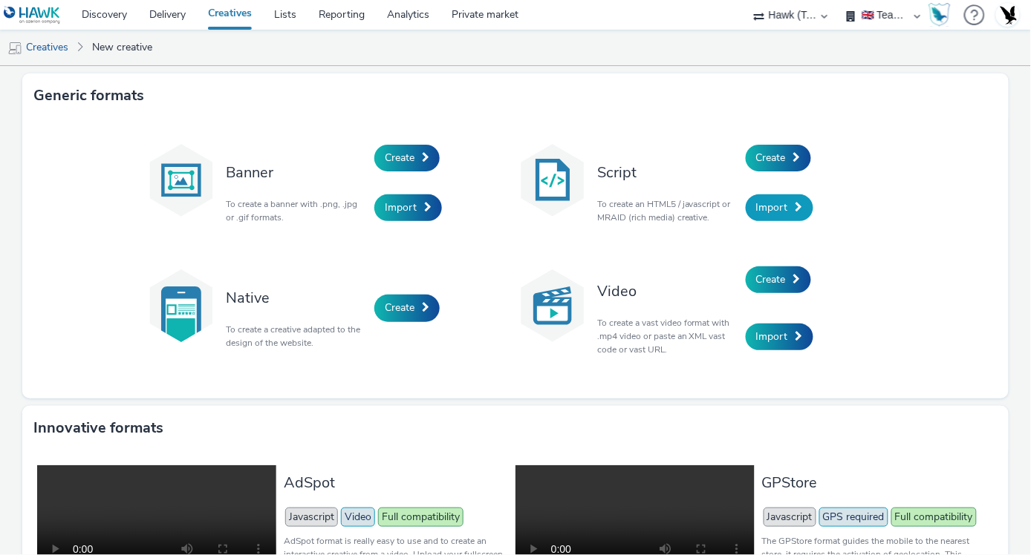
click at [760, 213] on span "Import" at bounding box center [772, 207] width 32 height 14
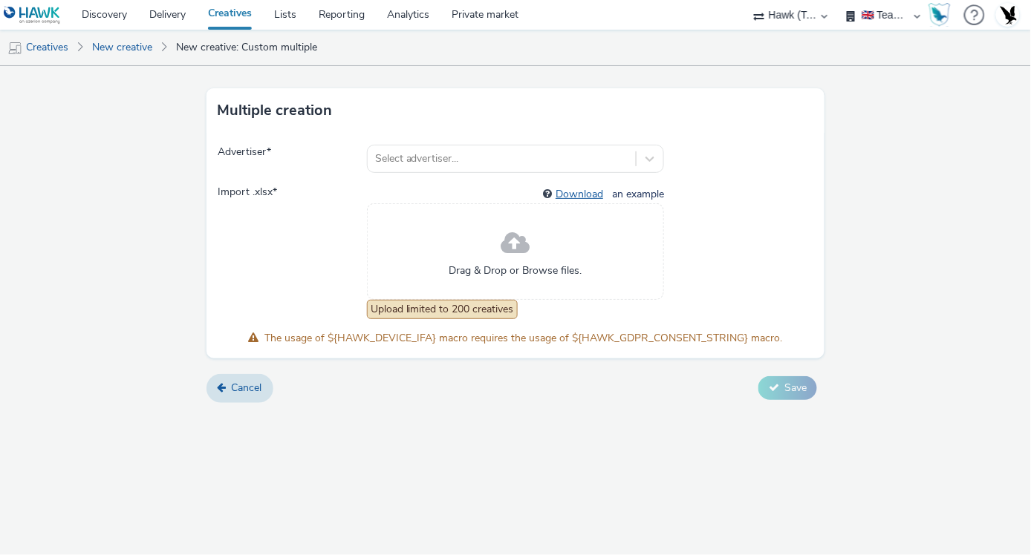
click at [587, 189] on link "Download" at bounding box center [581, 194] width 53 height 14
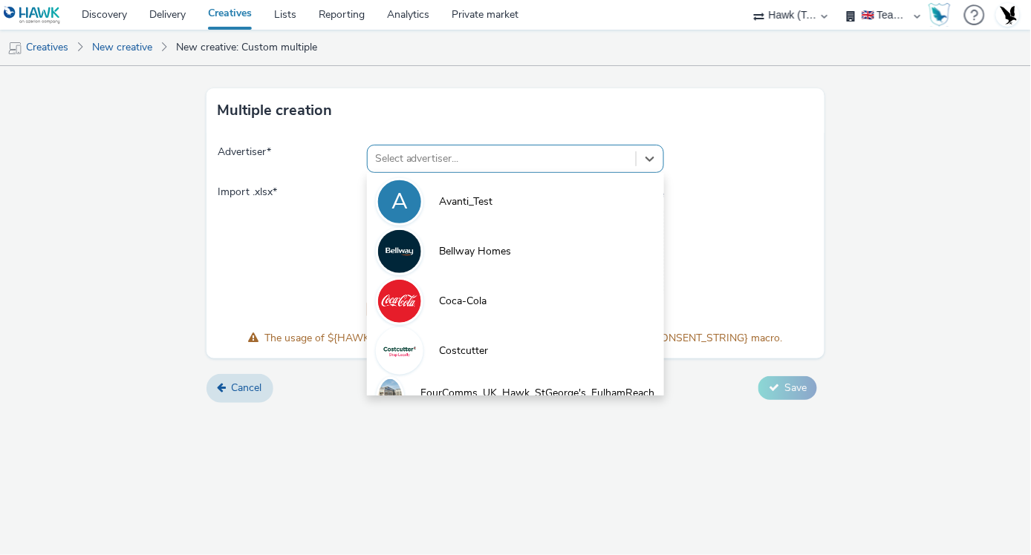
click at [544, 151] on div at bounding box center [501, 159] width 253 height 18
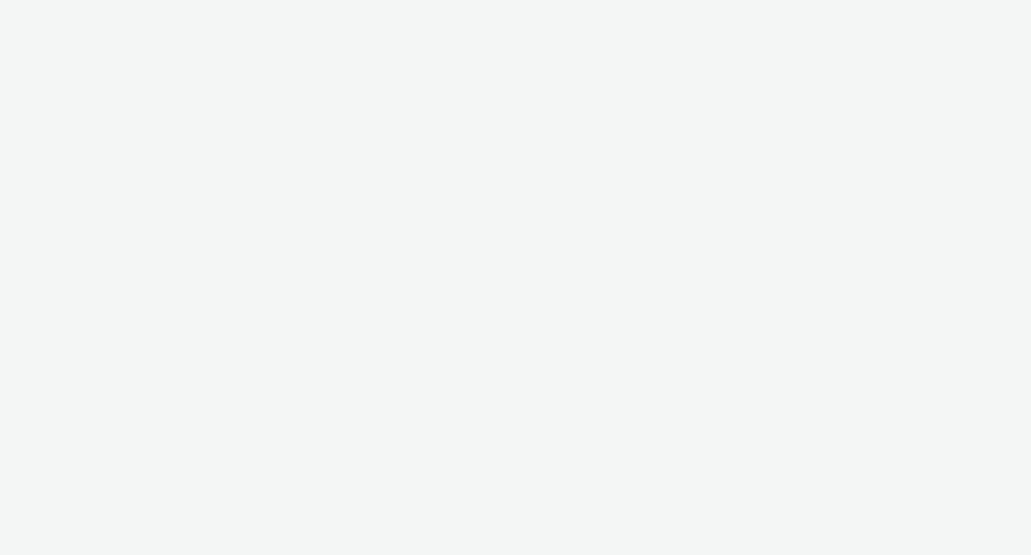
select select "2fc77e36-bb93-4aa3-9dff-dcb08e02eac6"
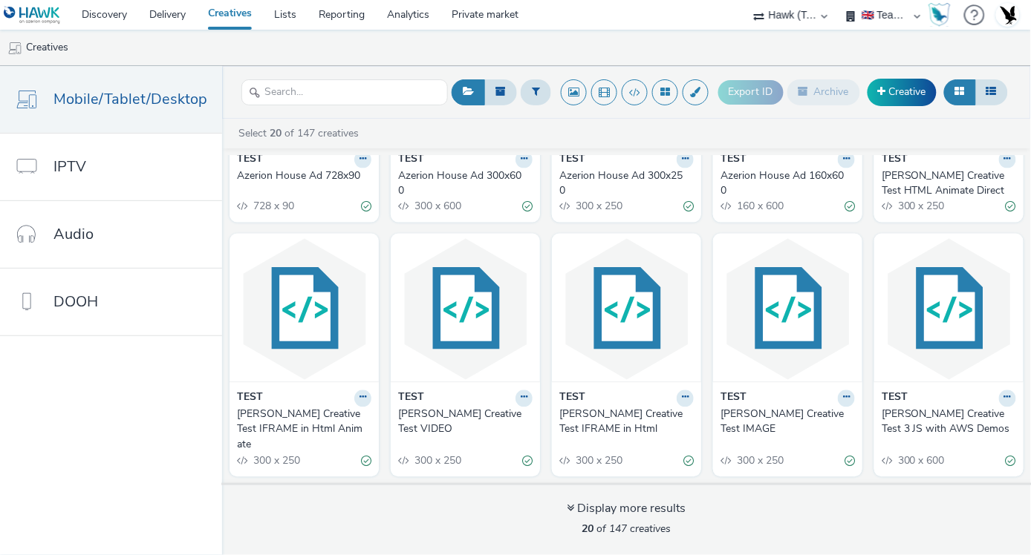
scroll to position [843, 0]
click at [904, 108] on div "Export ID Archive Creative" at bounding box center [864, 92] width 293 height 36
click at [906, 106] on div "Export ID Archive Creative" at bounding box center [864, 92] width 293 height 36
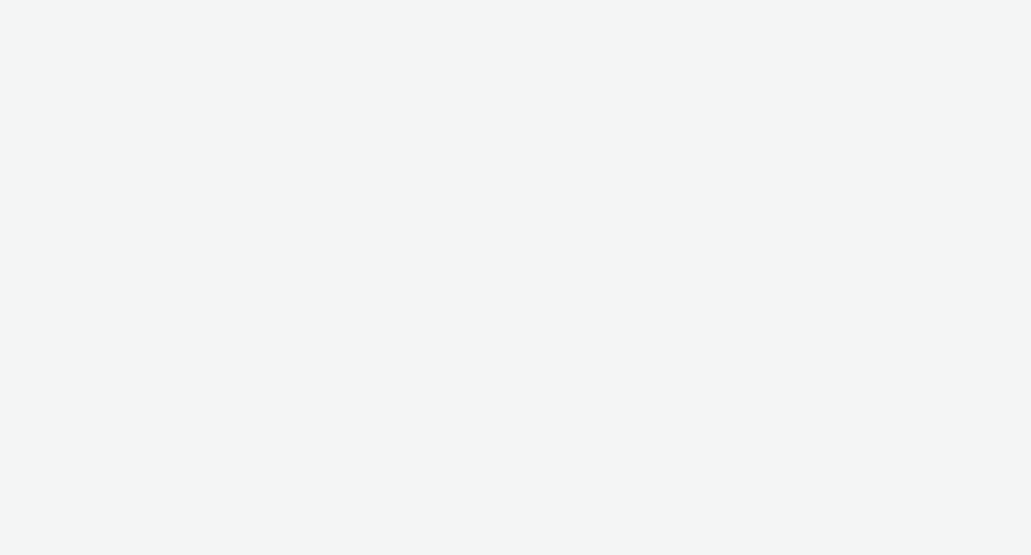
select select "11a7df10-284f-415c-b52a-427acf4c31ae"
